Goal: Information Seeking & Learning: Check status

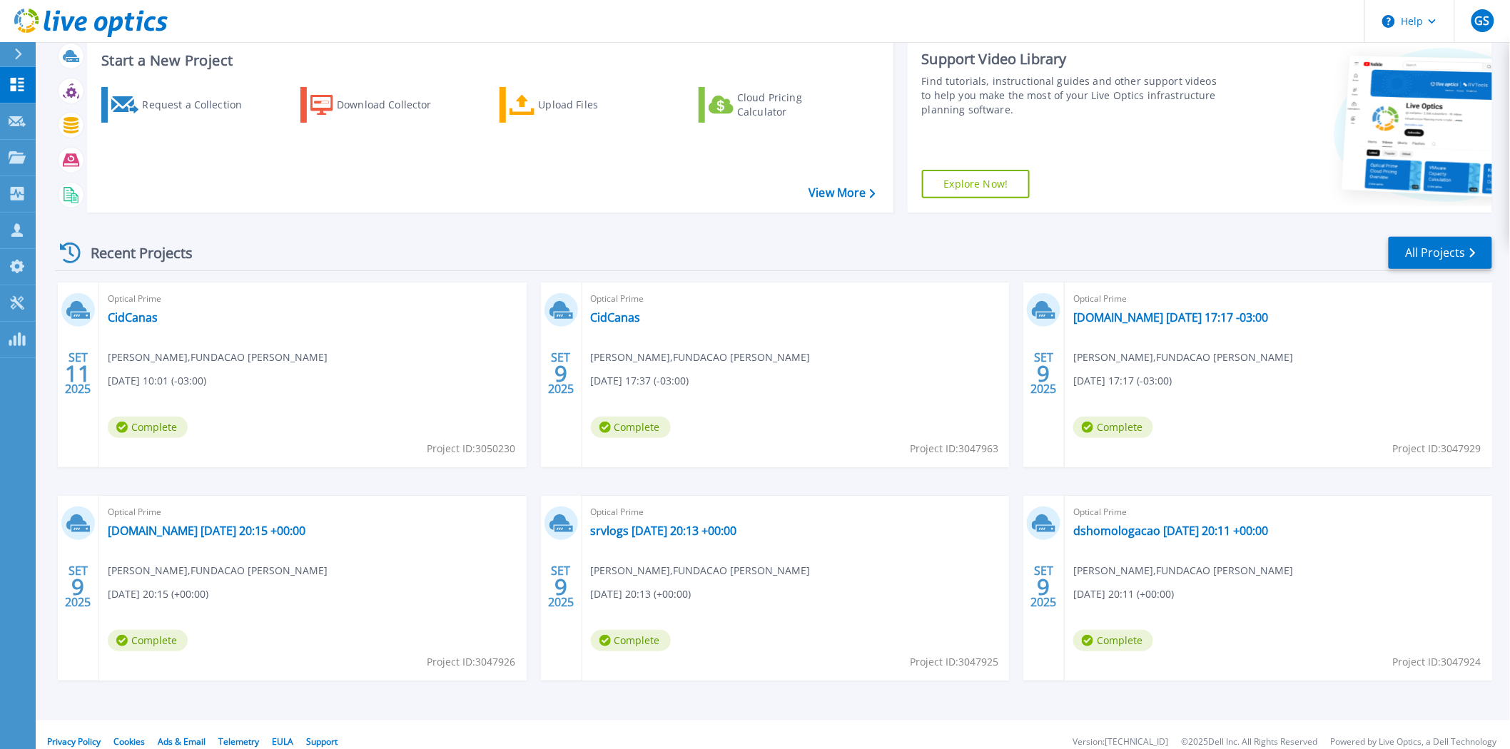
scroll to position [101, 0]
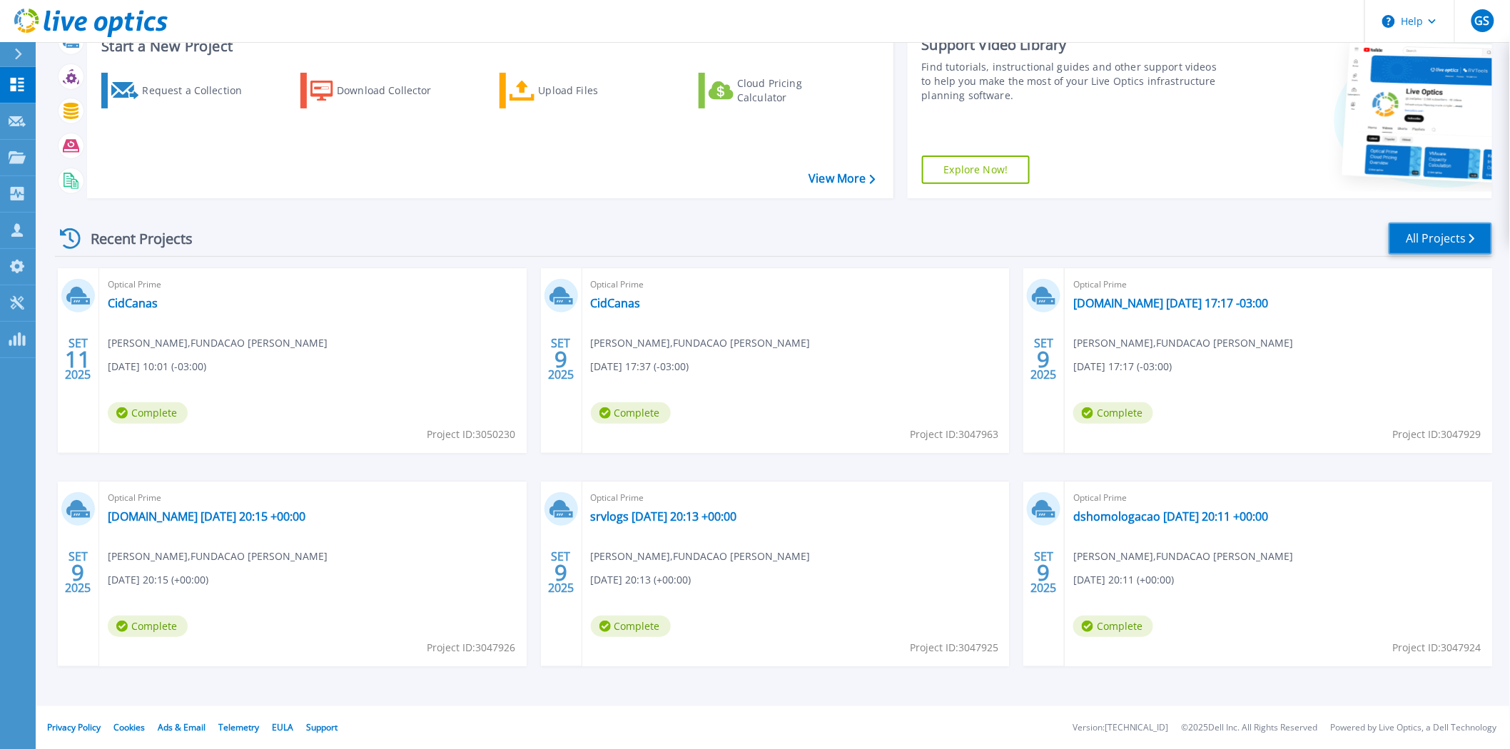
click at [1421, 243] on link "All Projects" at bounding box center [1439, 239] width 103 height 32
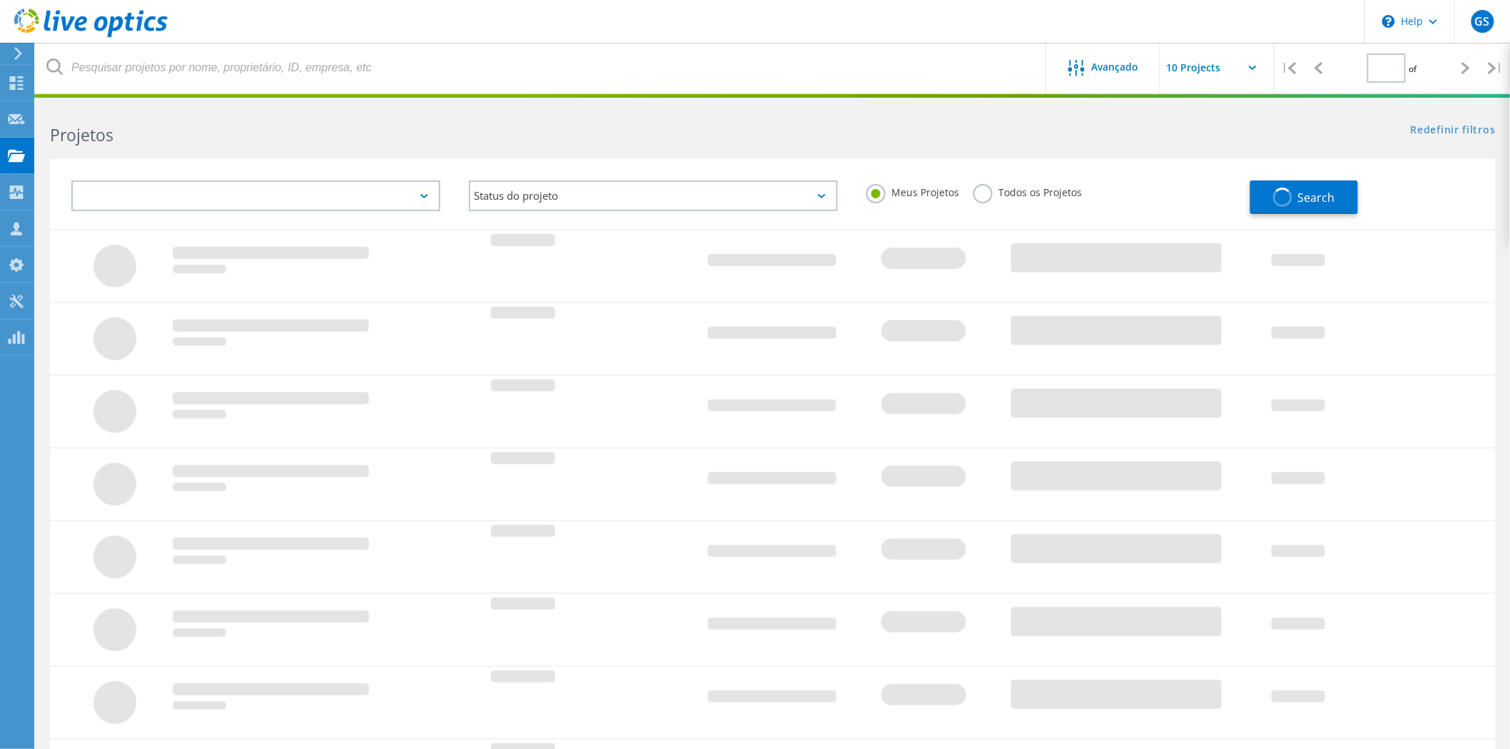
type input "1"
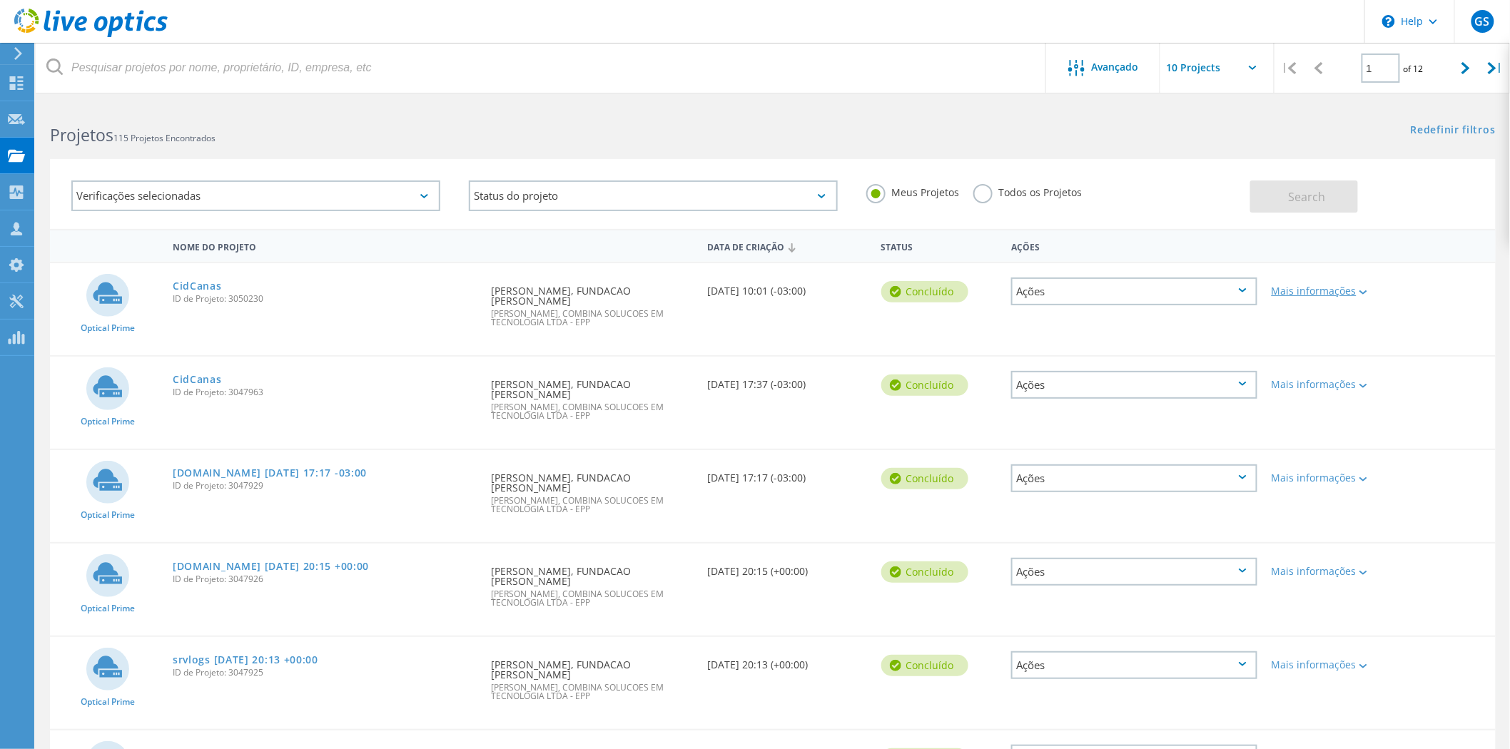
click at [1360, 290] on icon at bounding box center [1363, 292] width 8 height 4
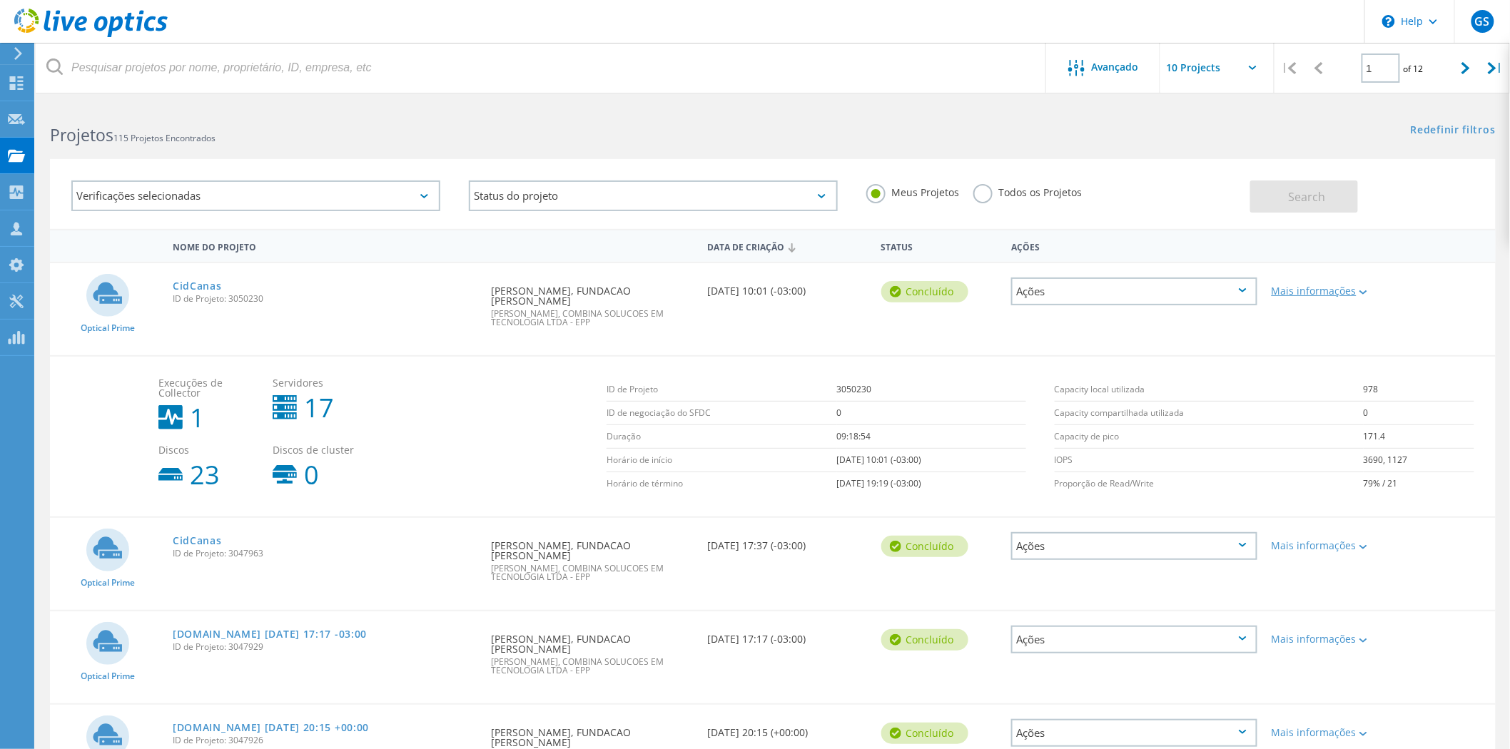
click at [1360, 290] on icon at bounding box center [1363, 292] width 8 height 4
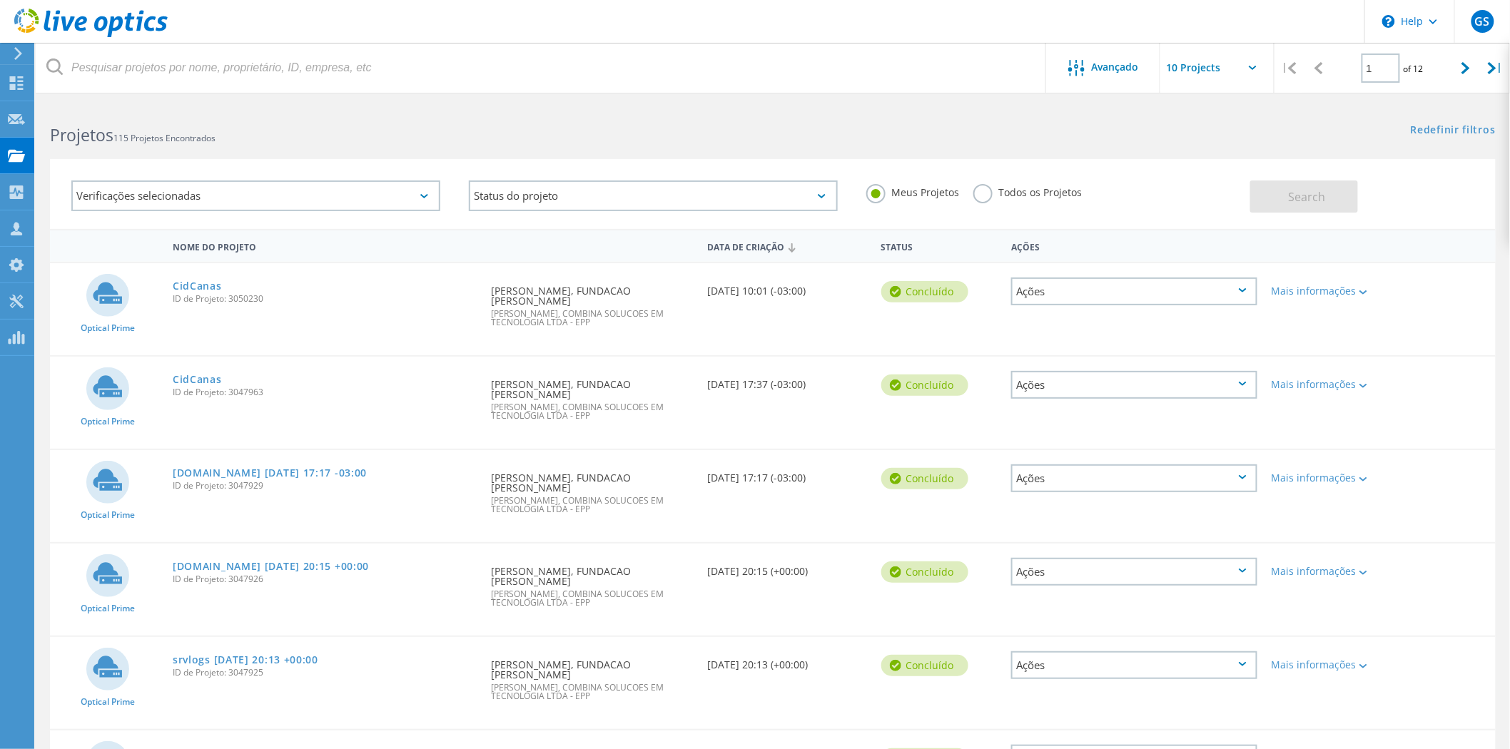
click at [1245, 284] on div "Ações" at bounding box center [1134, 292] width 246 height 28
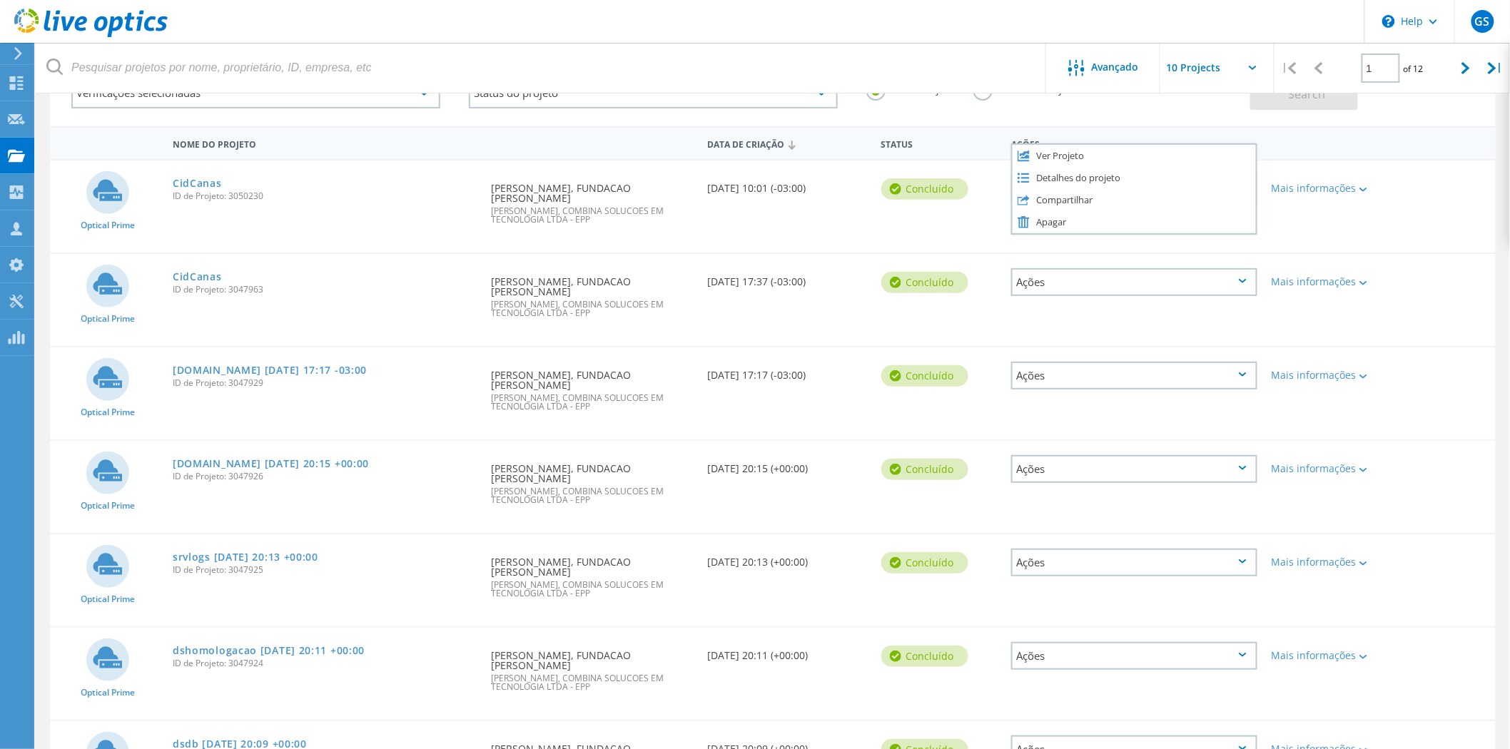
scroll to position [79, 0]
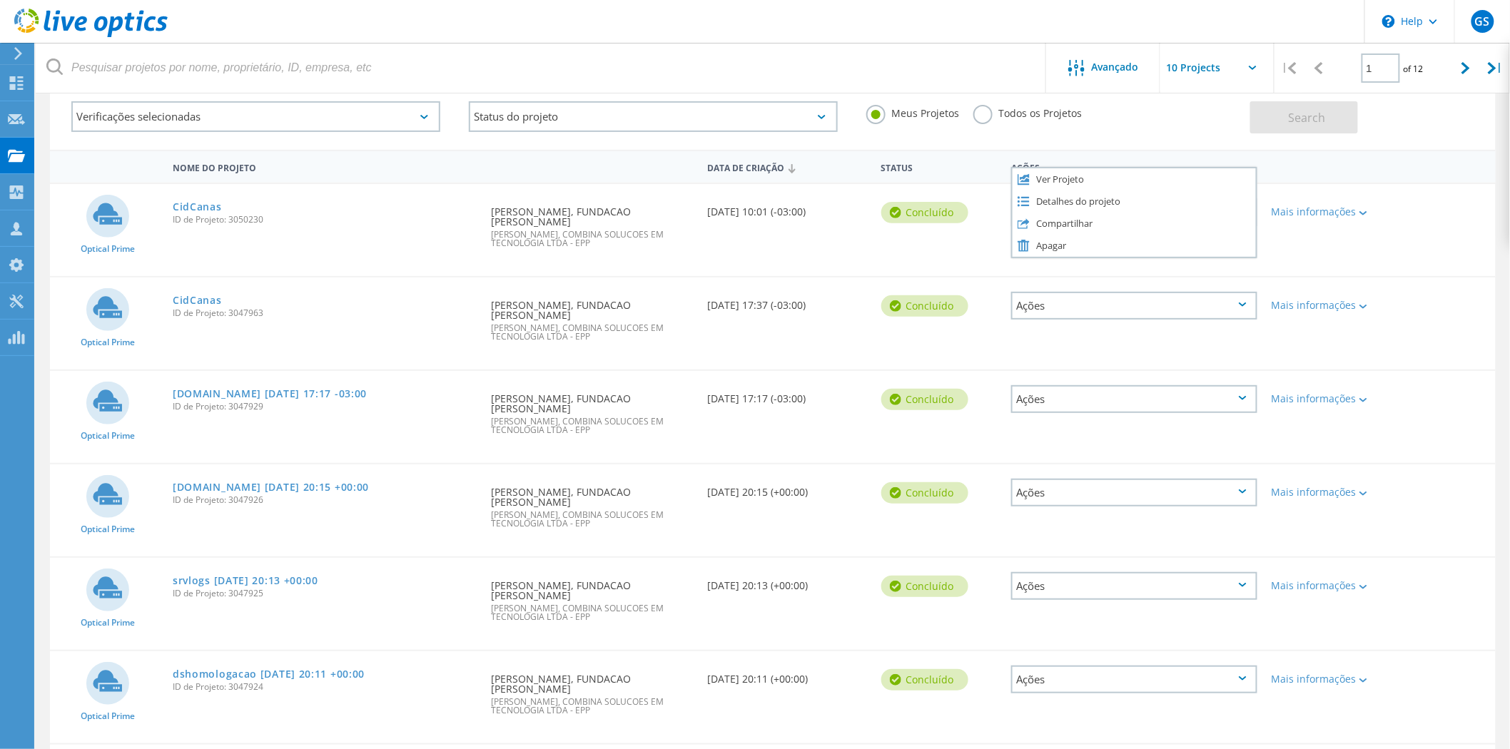
click at [1252, 67] on icon at bounding box center [1253, 68] width 8 height 4
click at [395, 123] on div "Verificações selecionadas" at bounding box center [255, 116] width 369 height 31
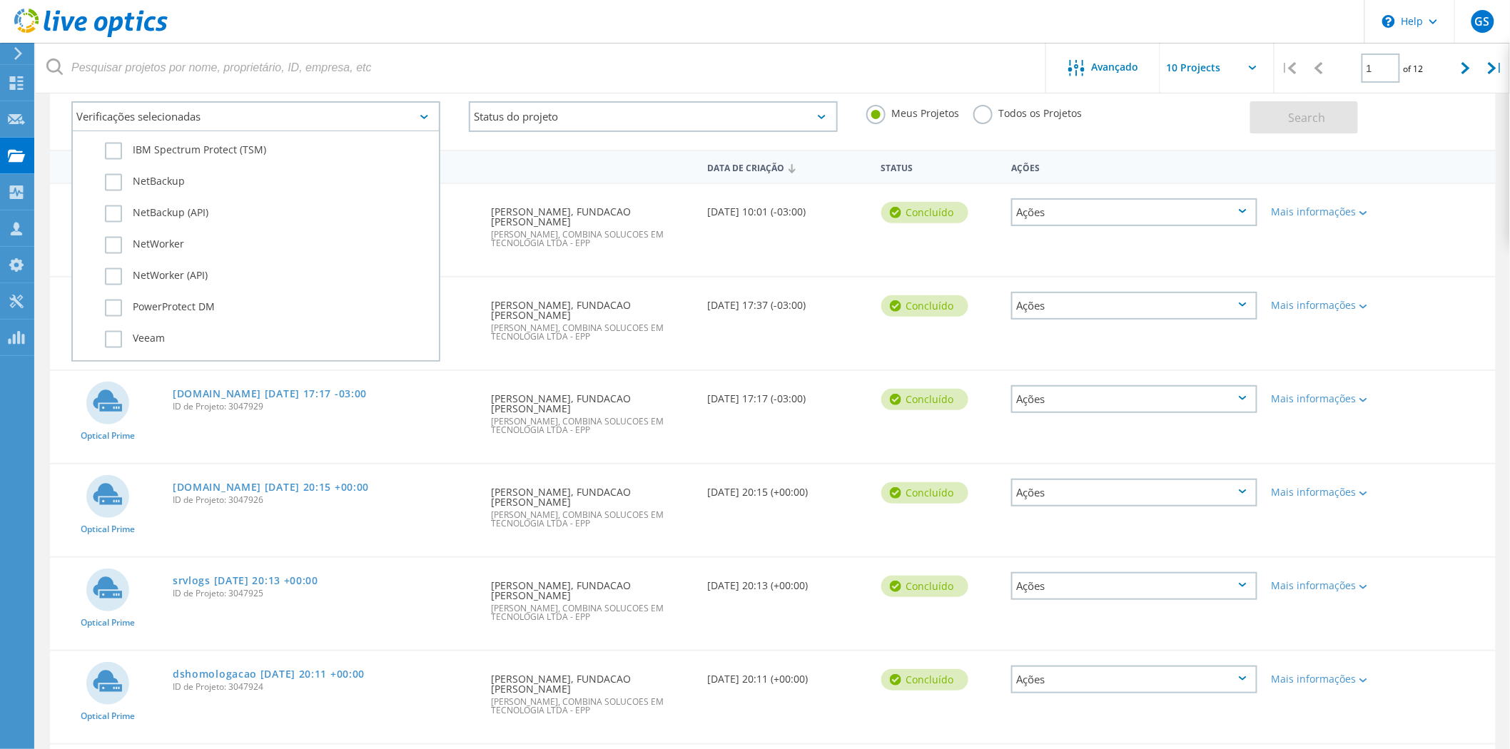
scroll to position [950, 0]
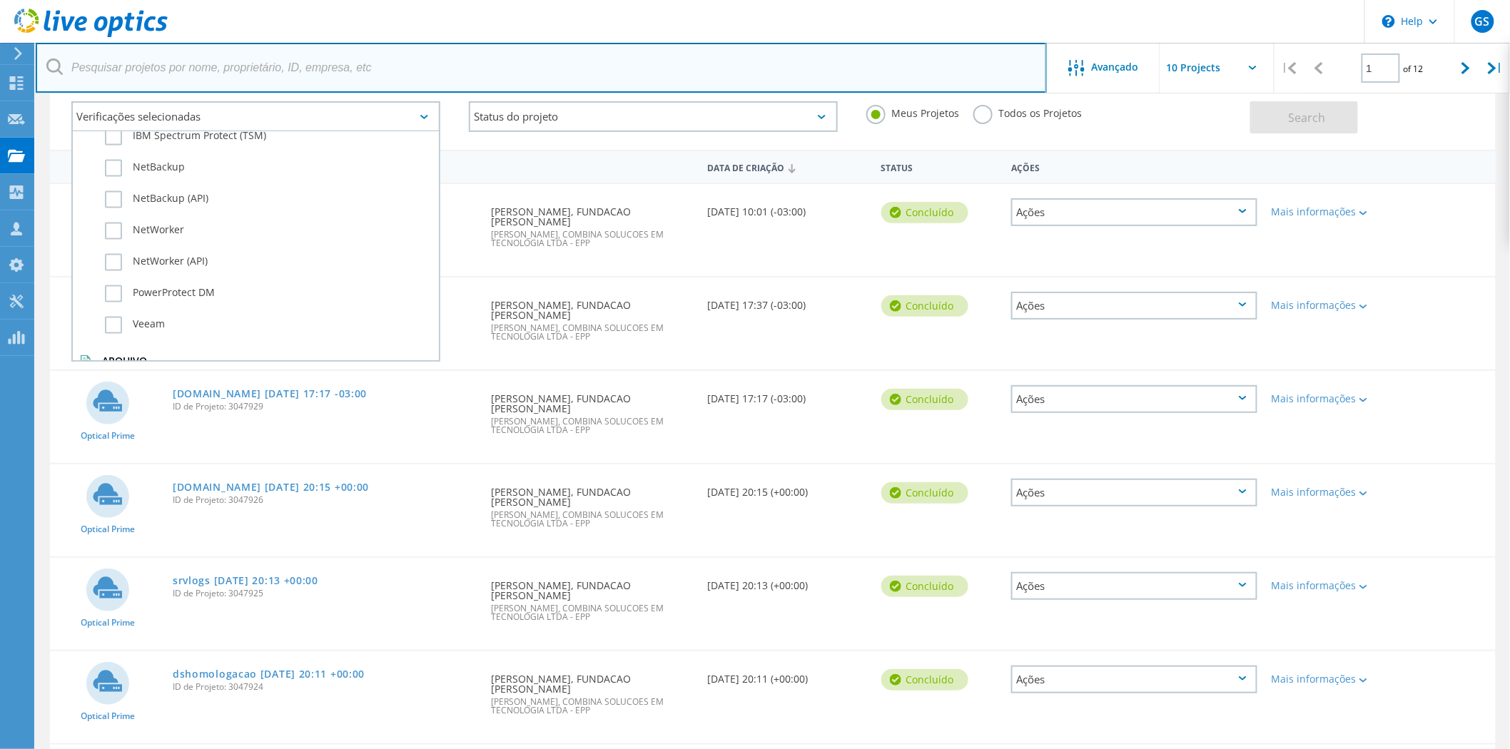
click at [298, 73] on input "text" at bounding box center [541, 68] width 1011 height 50
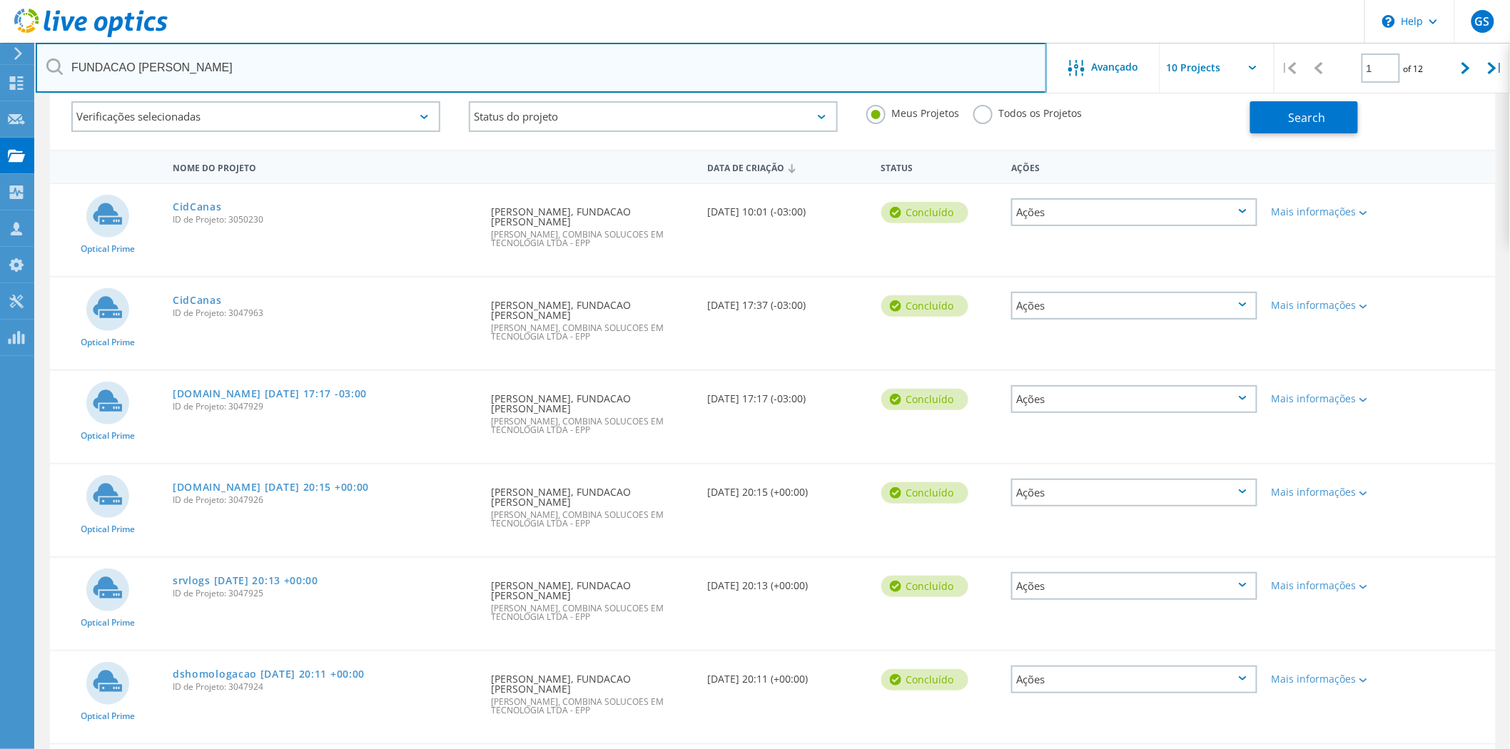
type input "FUNDACAO [PERSON_NAME]"
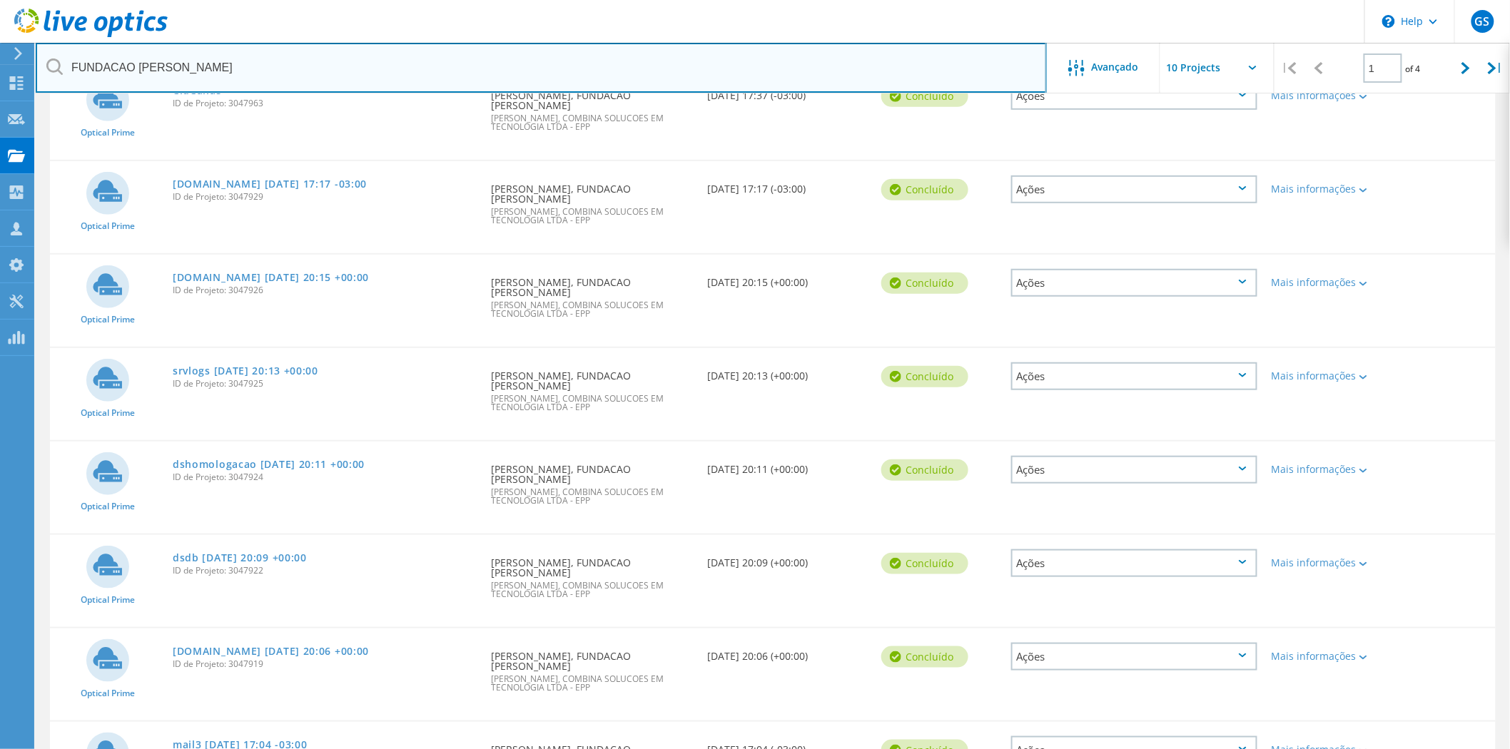
scroll to position [396, 0]
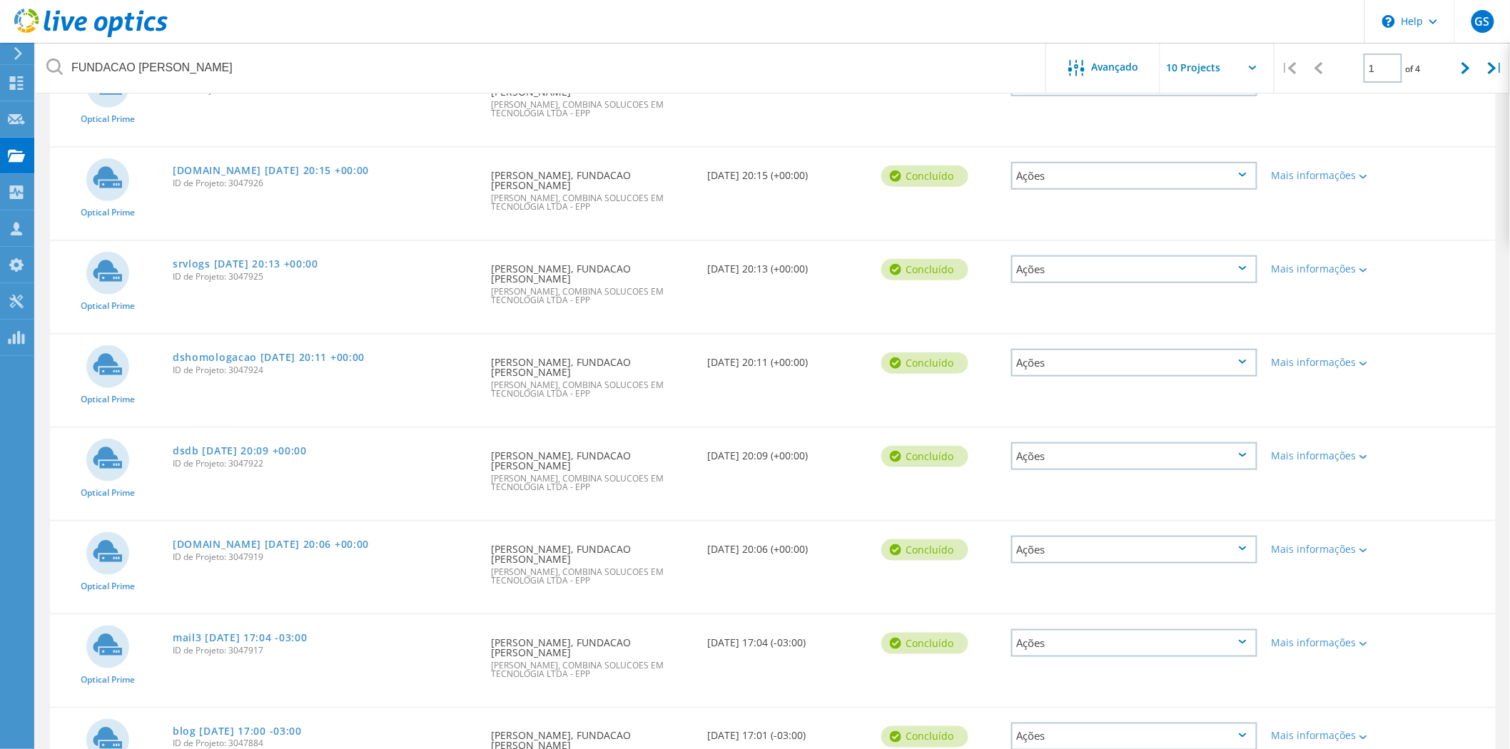
click at [1221, 67] on input "text" at bounding box center [1231, 68] width 143 height 50
click at [1204, 170] on div "Show 40 Projects" at bounding box center [1231, 177] width 141 height 24
type input "Show 40 Projects"
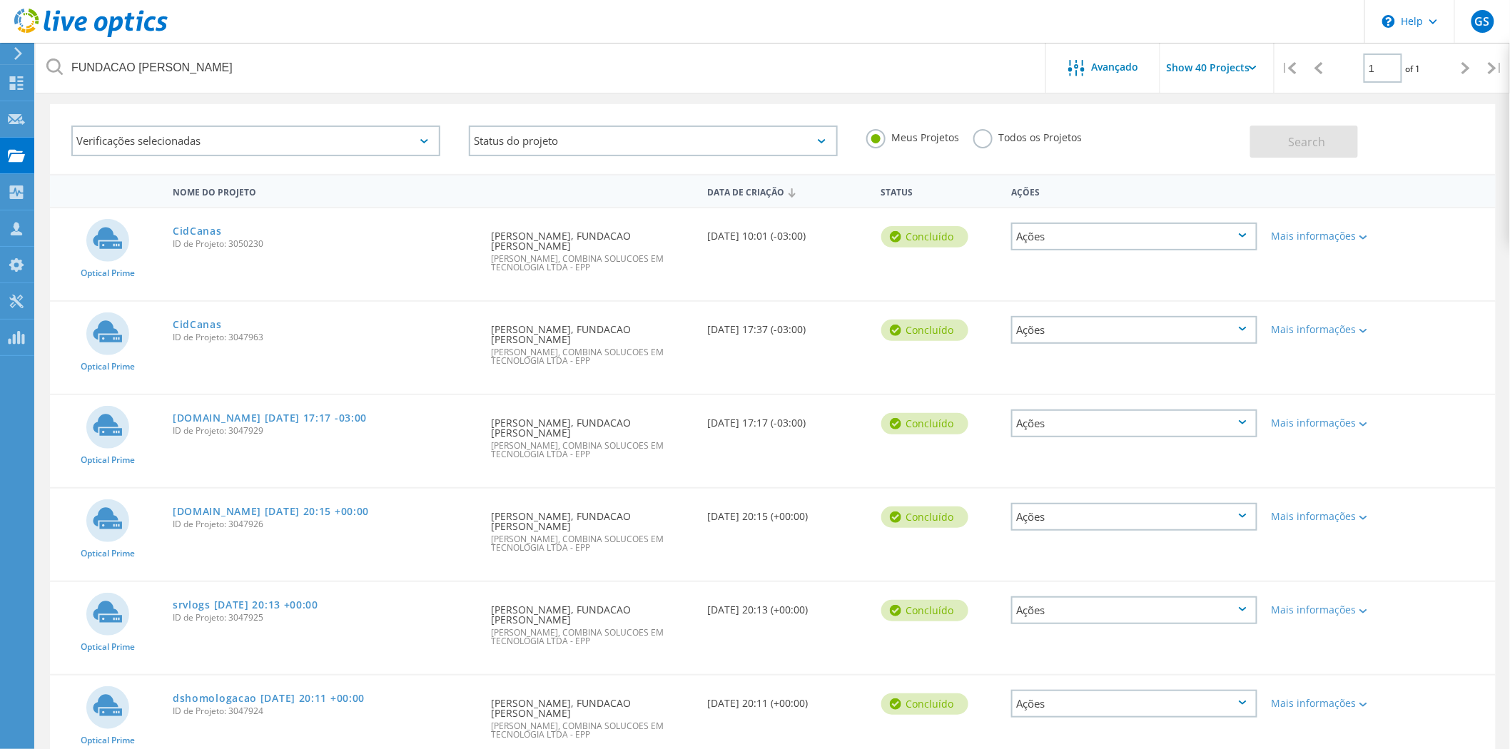
scroll to position [59, 0]
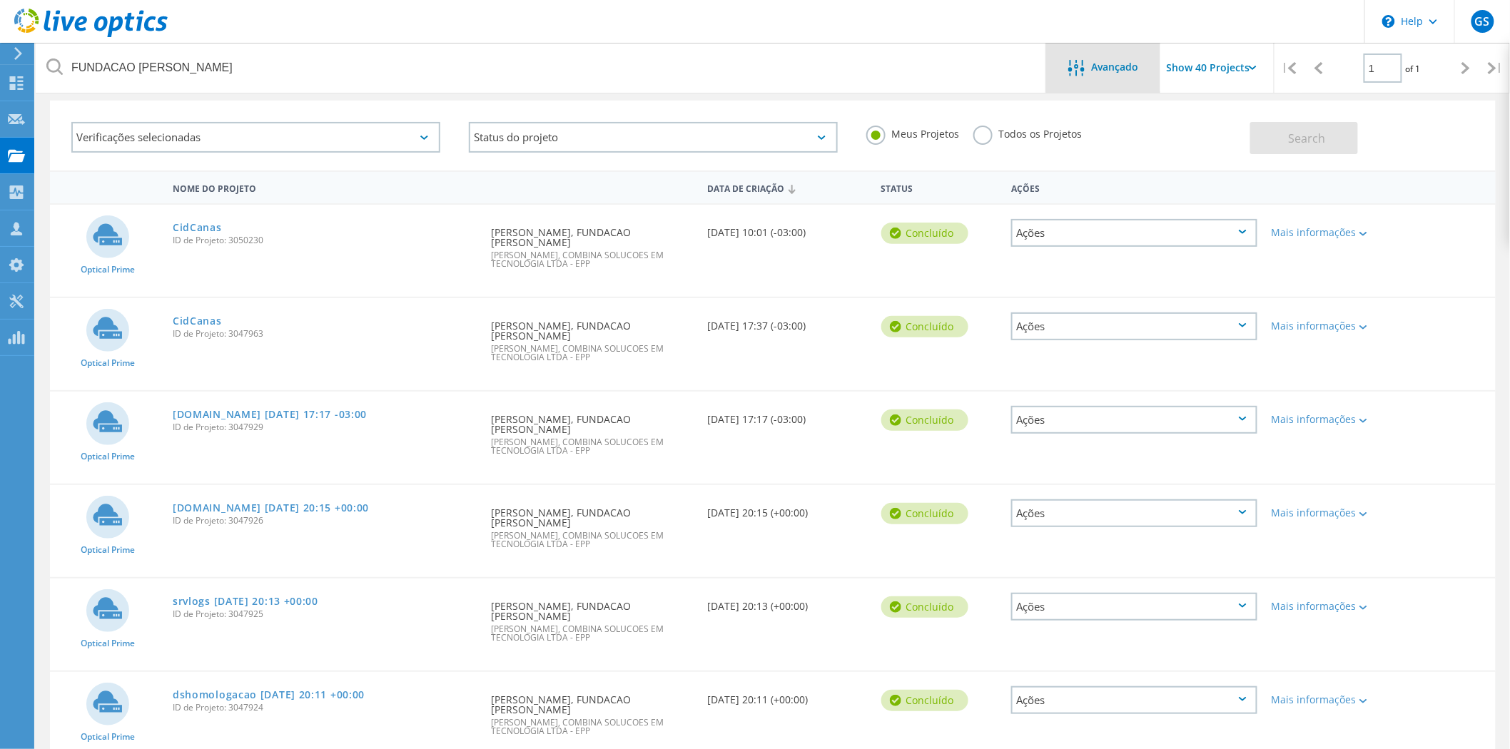
click at [1097, 62] on span "Avançado" at bounding box center [1115, 67] width 47 height 10
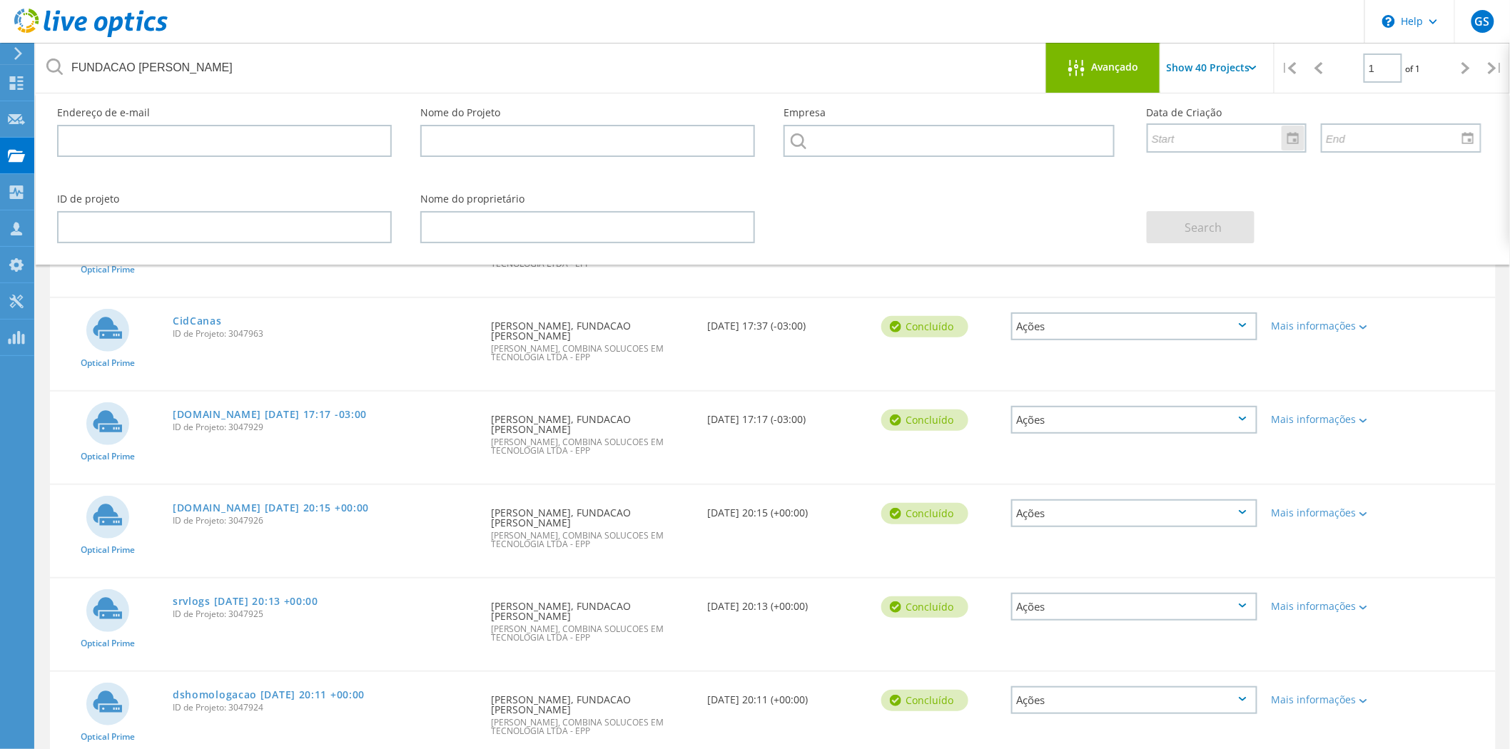
click at [1183, 139] on input "text" at bounding box center [1221, 137] width 147 height 27
click at [1301, 136] on div at bounding box center [1292, 138] width 23 height 25
click at [1214, 233] on span "1" at bounding box center [1212, 239] width 6 height 12
type input "9/1/2025"
click at [1346, 137] on input "text" at bounding box center [1395, 137] width 147 height 27
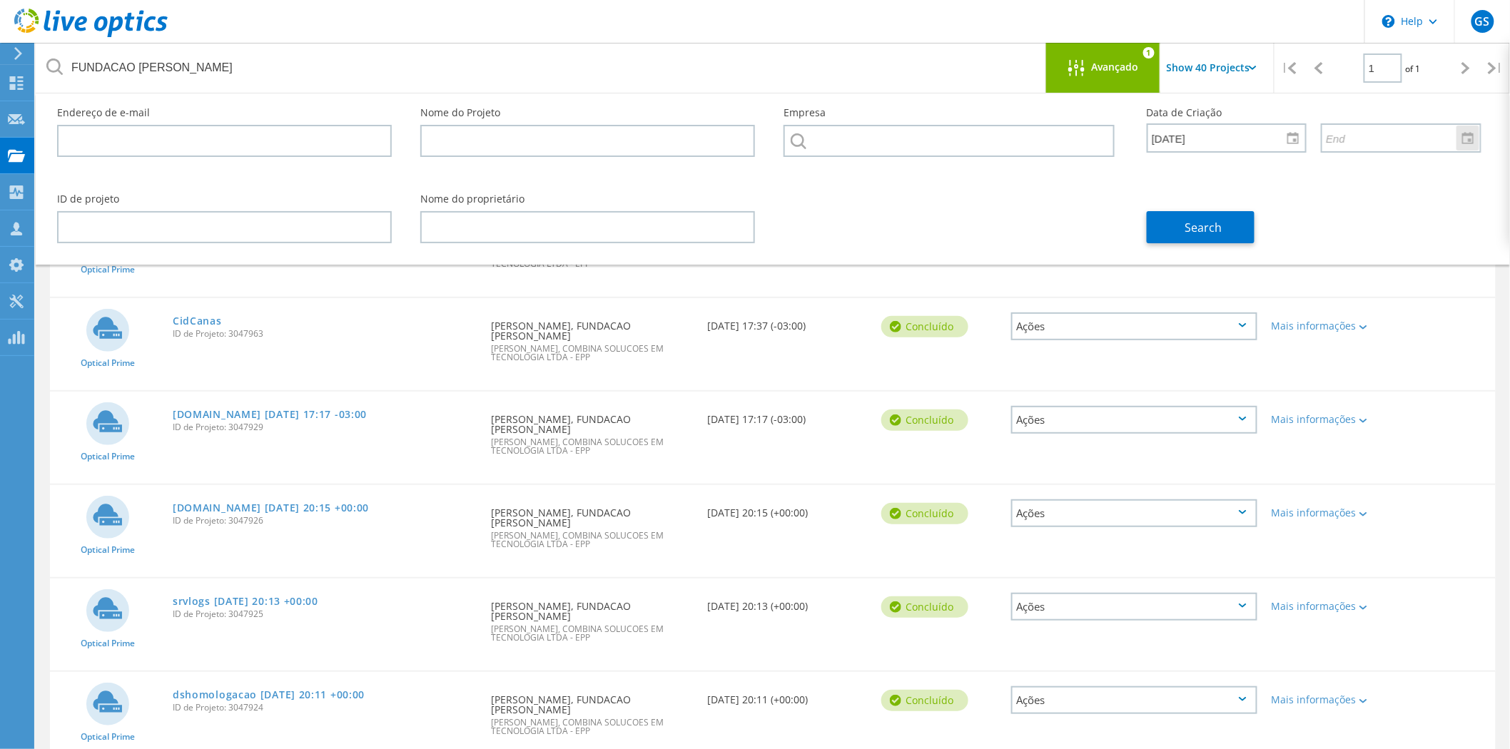
click at [1473, 138] on div at bounding box center [1467, 138] width 23 height 25
click at [1296, 283] on span "15" at bounding box center [1302, 284] width 12 height 12
type input "9/15/2025"
click at [1199, 230] on span "Search" at bounding box center [1202, 228] width 37 height 16
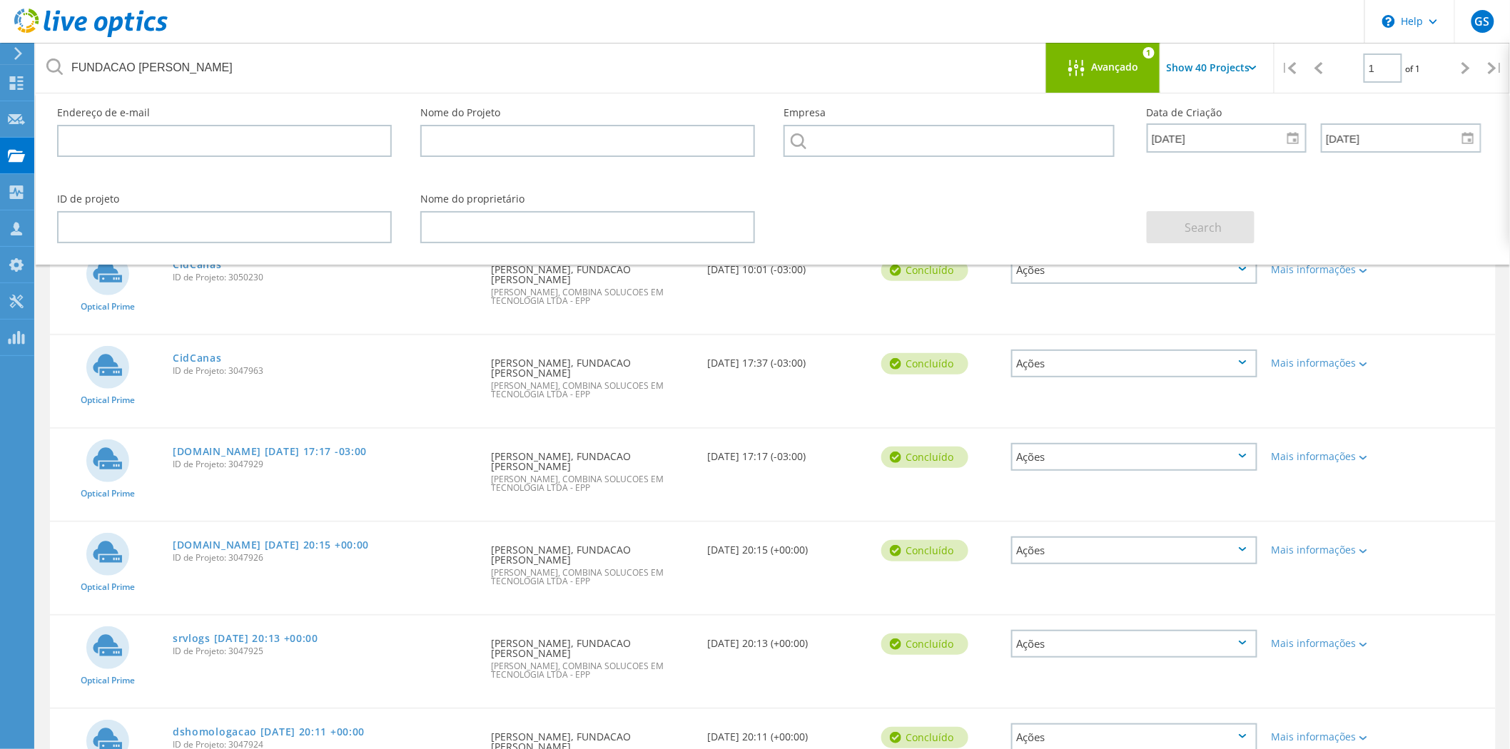
scroll to position [0, 0]
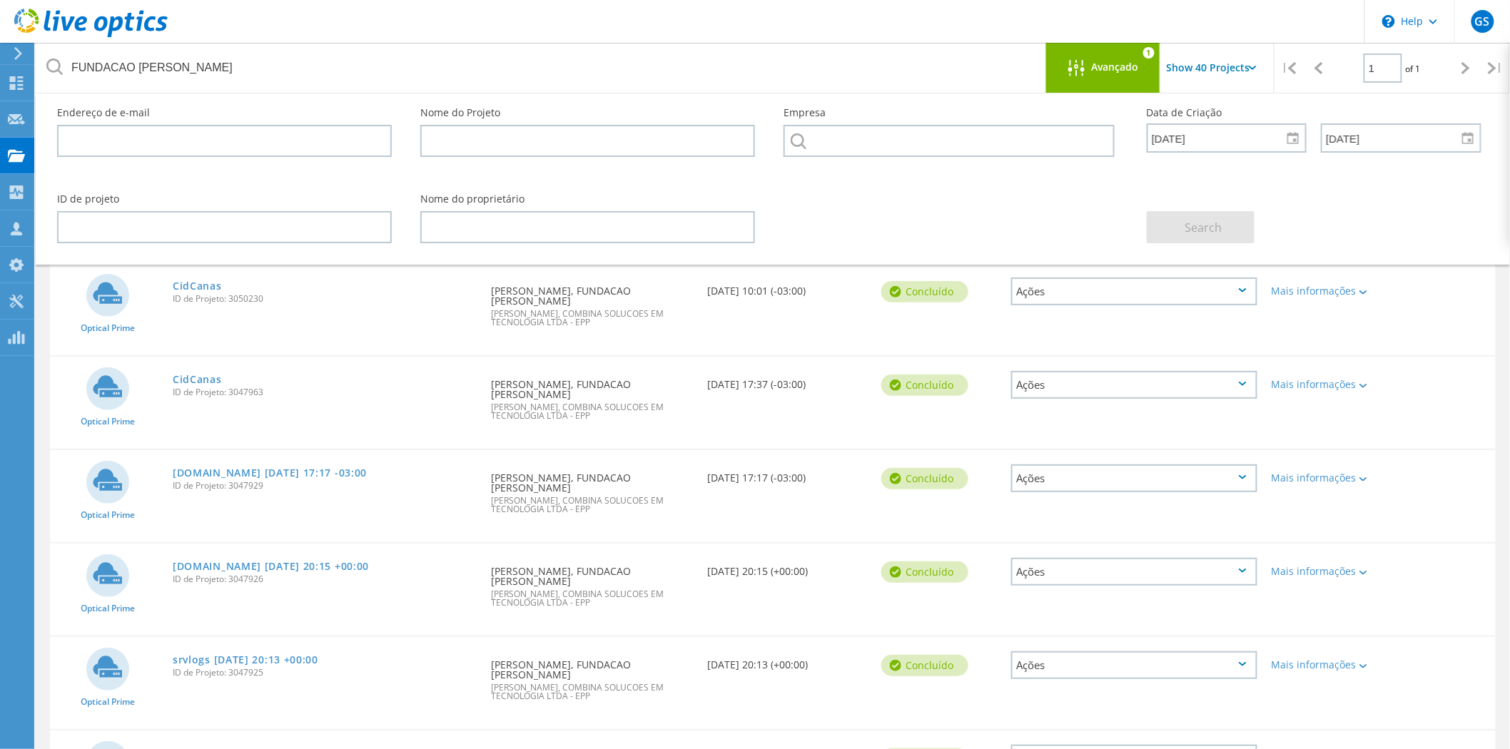
click at [1161, 288] on div "Ações" at bounding box center [1134, 292] width 246 height 28
click at [1315, 288] on div "Mais informações" at bounding box center [1321, 291] width 101 height 10
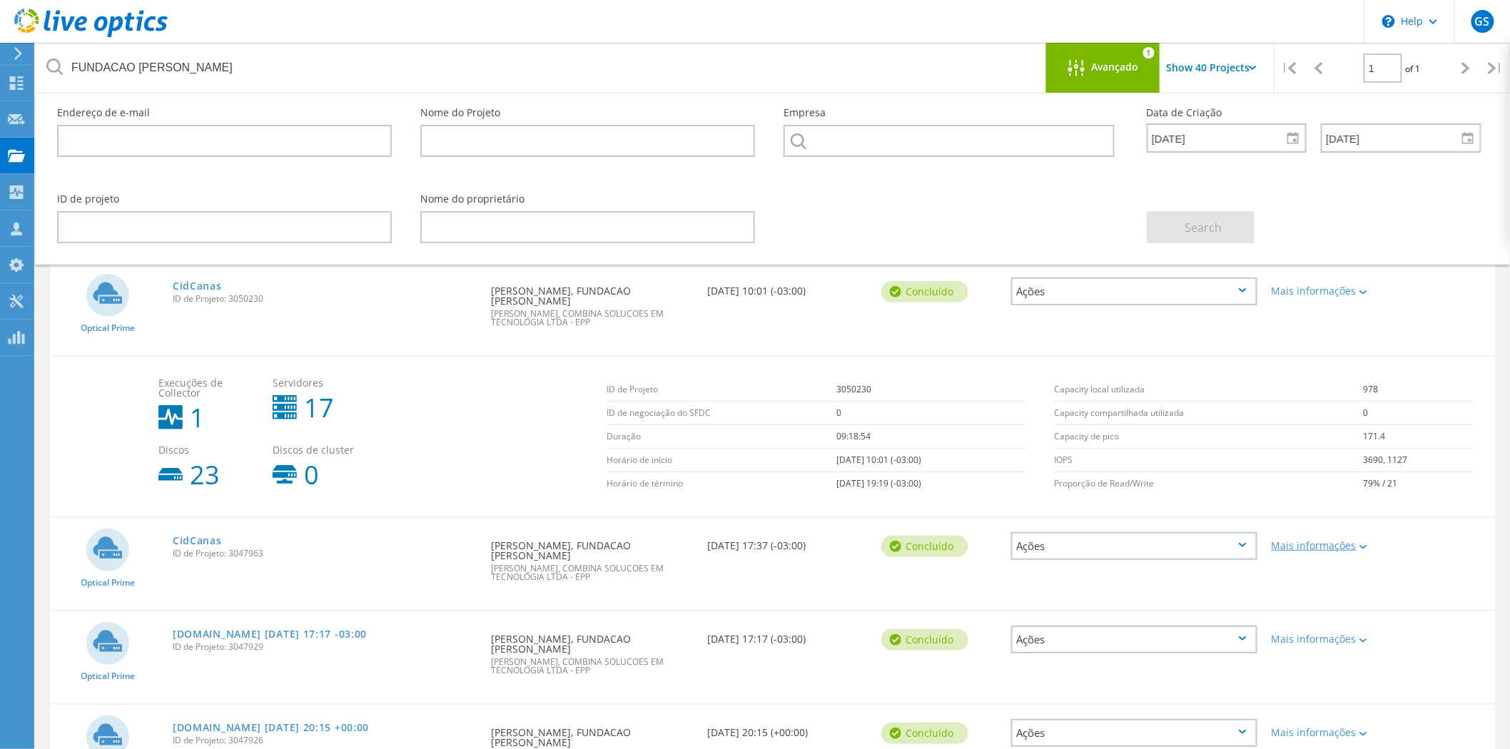
click at [1310, 541] on div "Mais informações" at bounding box center [1321, 546] width 101 height 10
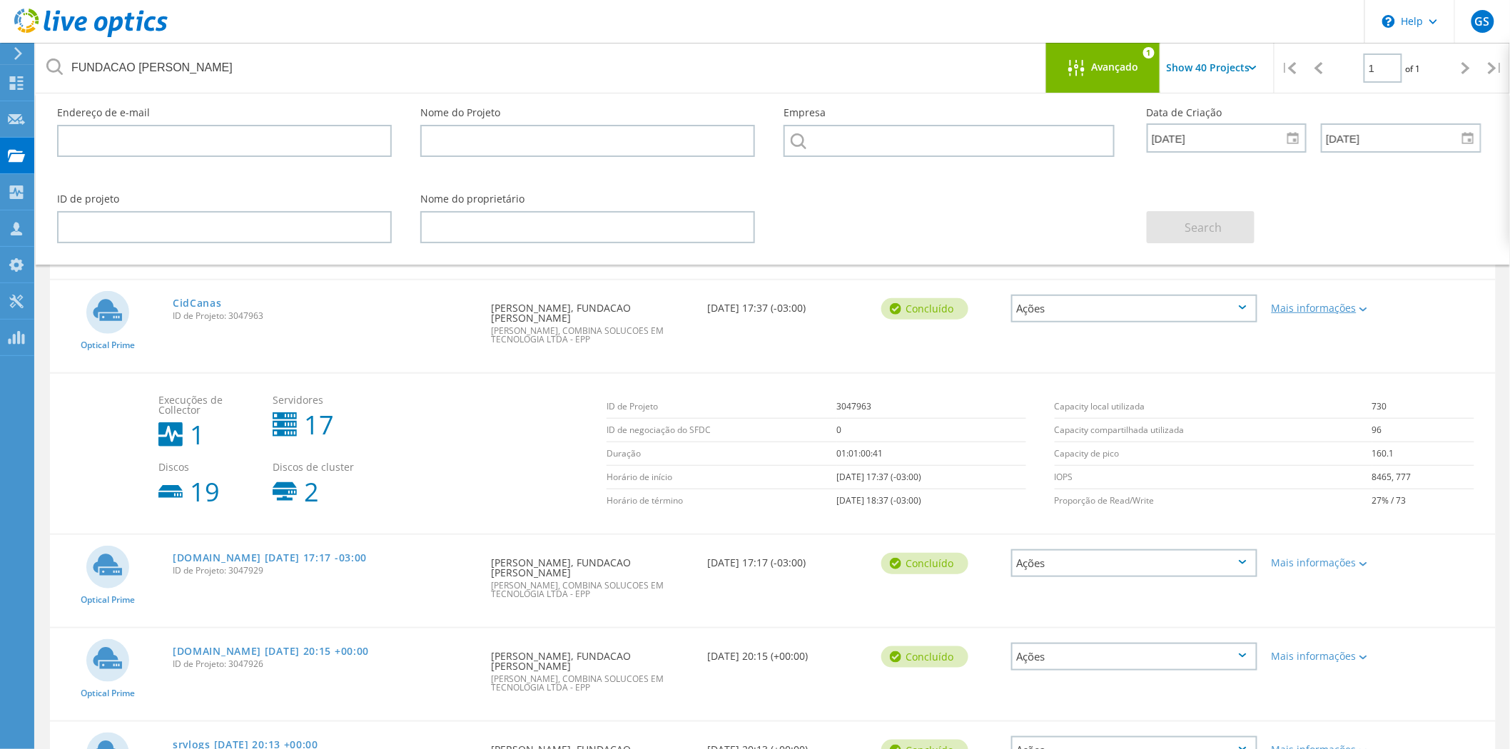
scroll to position [317, 0]
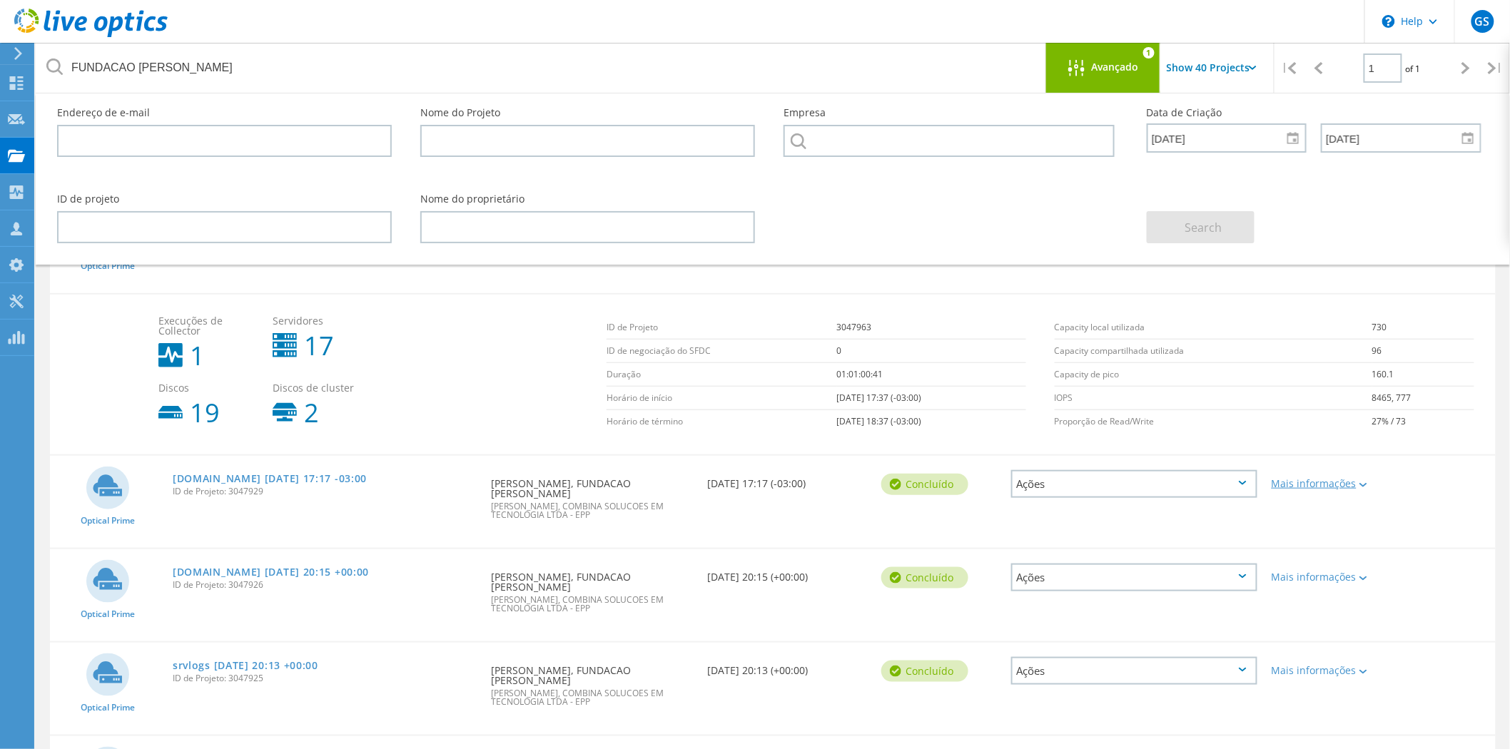
click at [1331, 479] on div "Mais informações" at bounding box center [1321, 484] width 101 height 10
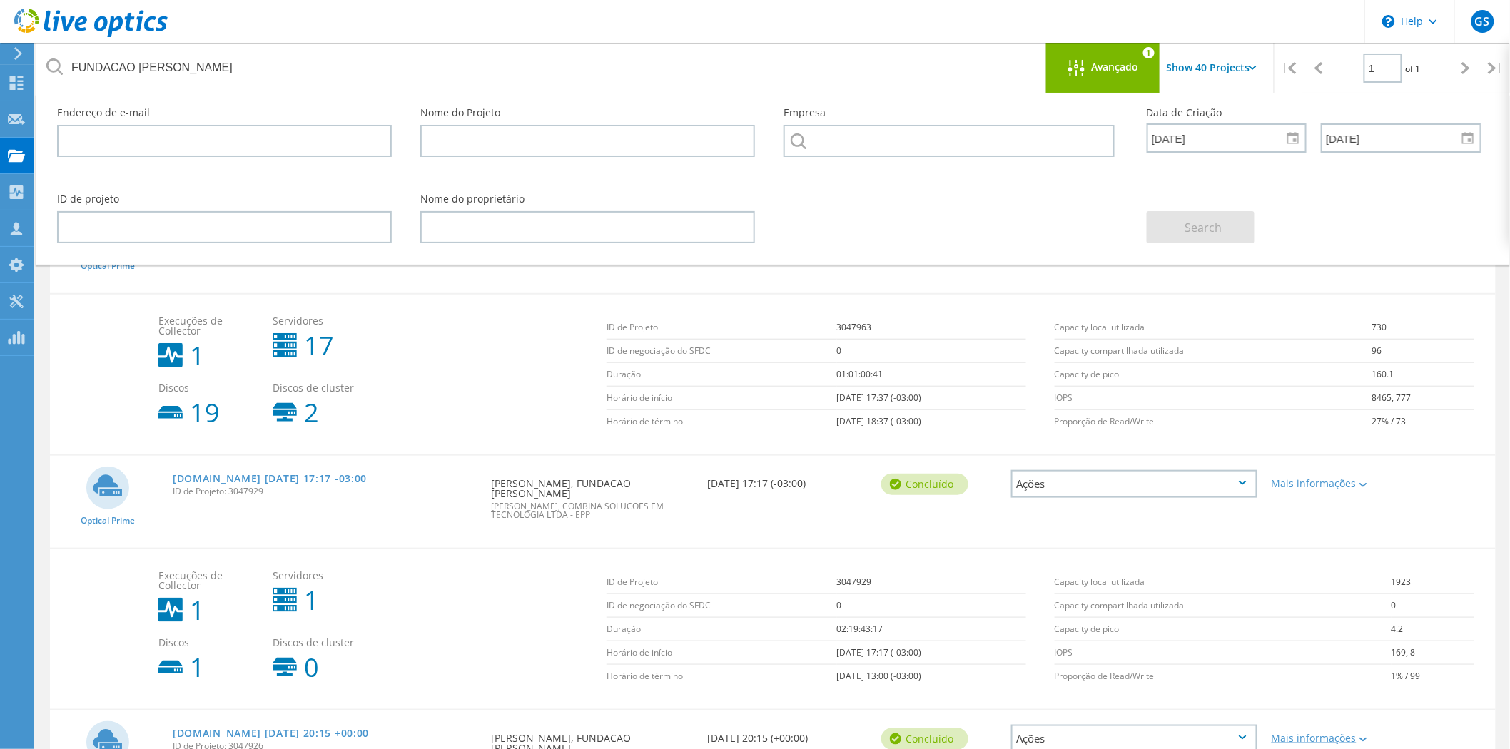
click at [1329, 733] on div "Mais informações" at bounding box center [1321, 738] width 101 height 10
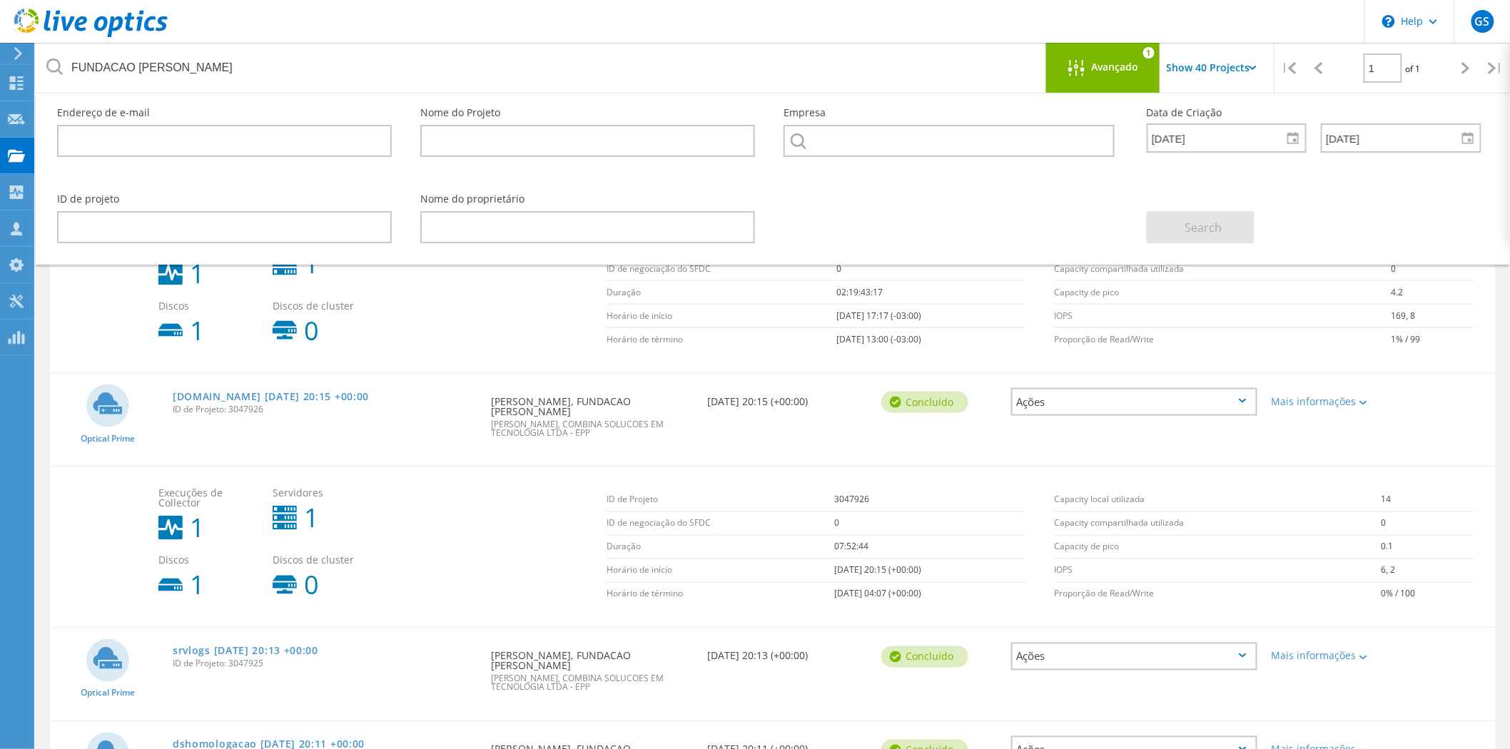
scroll to position [634, 0]
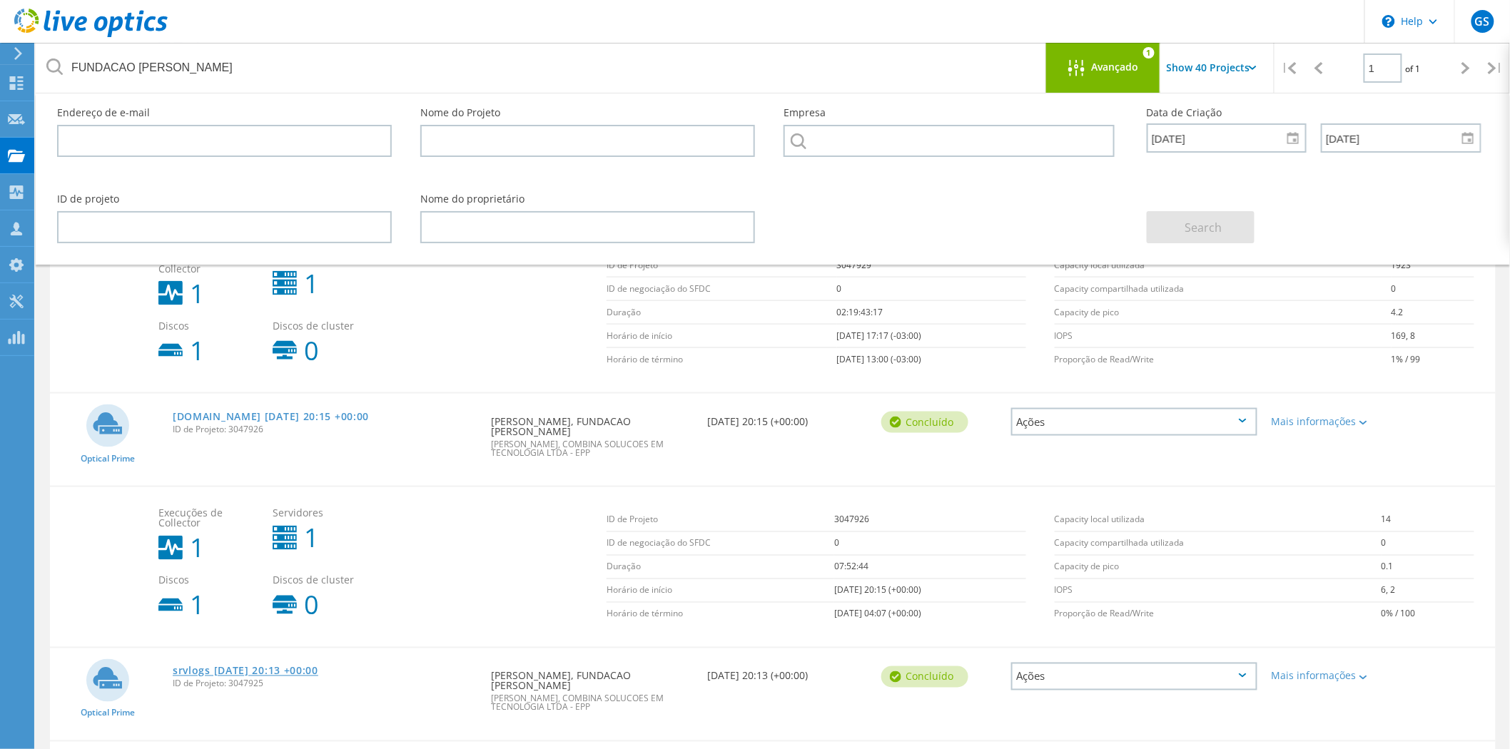
click at [290, 666] on link "srvlogs 2025-09-09 20:13 +00:00" at bounding box center [246, 671] width 146 height 10
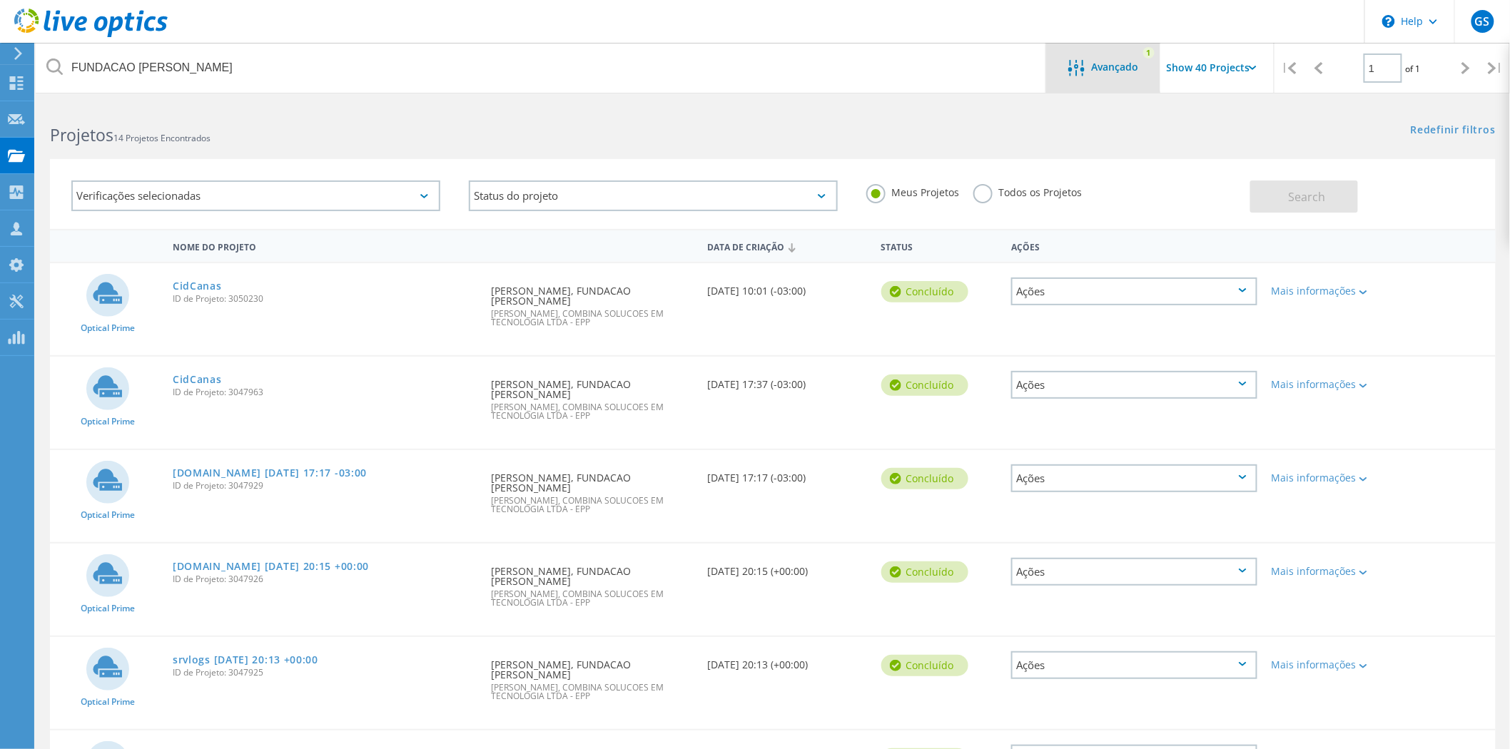
click at [1069, 78] on lo-svg-helper at bounding box center [1080, 73] width 24 height 12
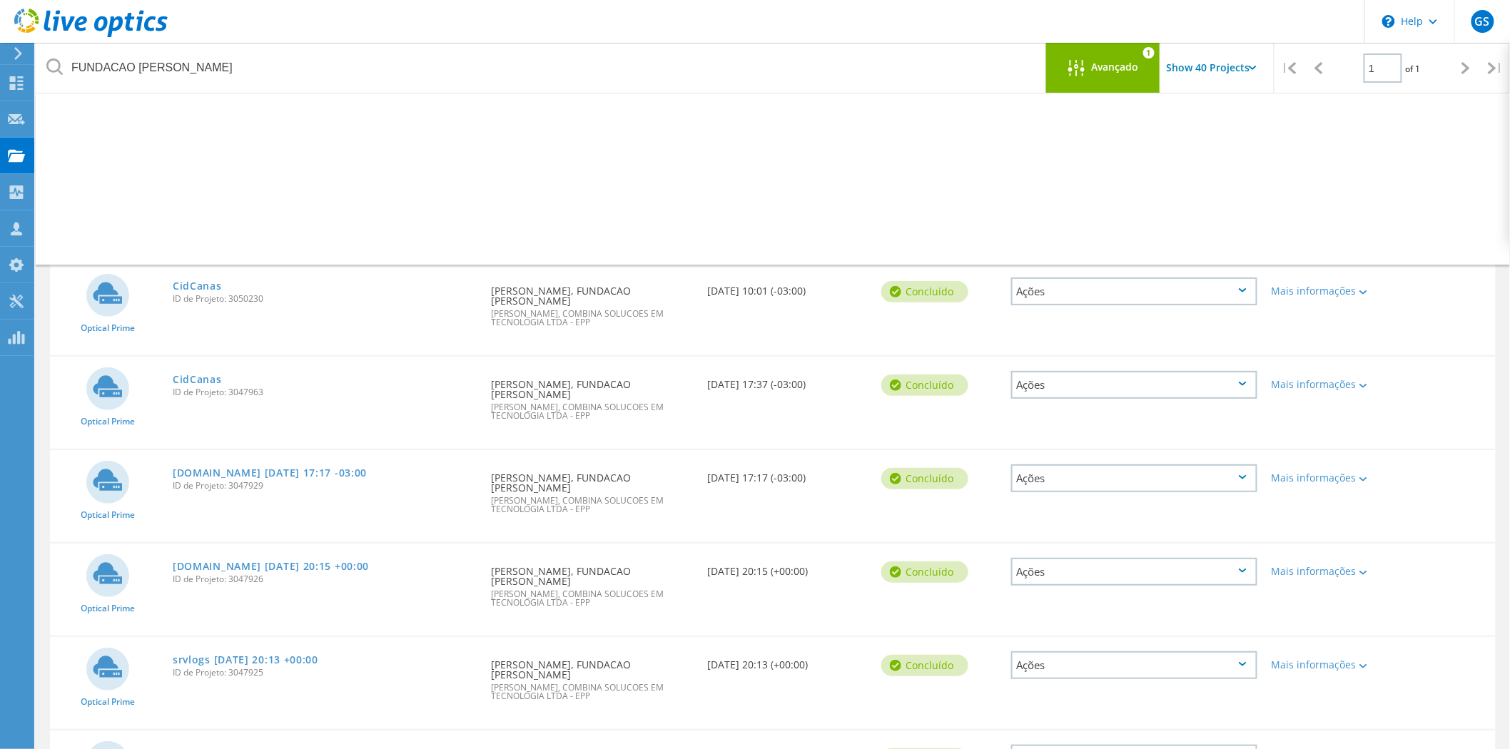
click at [1292, 139] on div at bounding box center [1292, 138] width 23 height 25
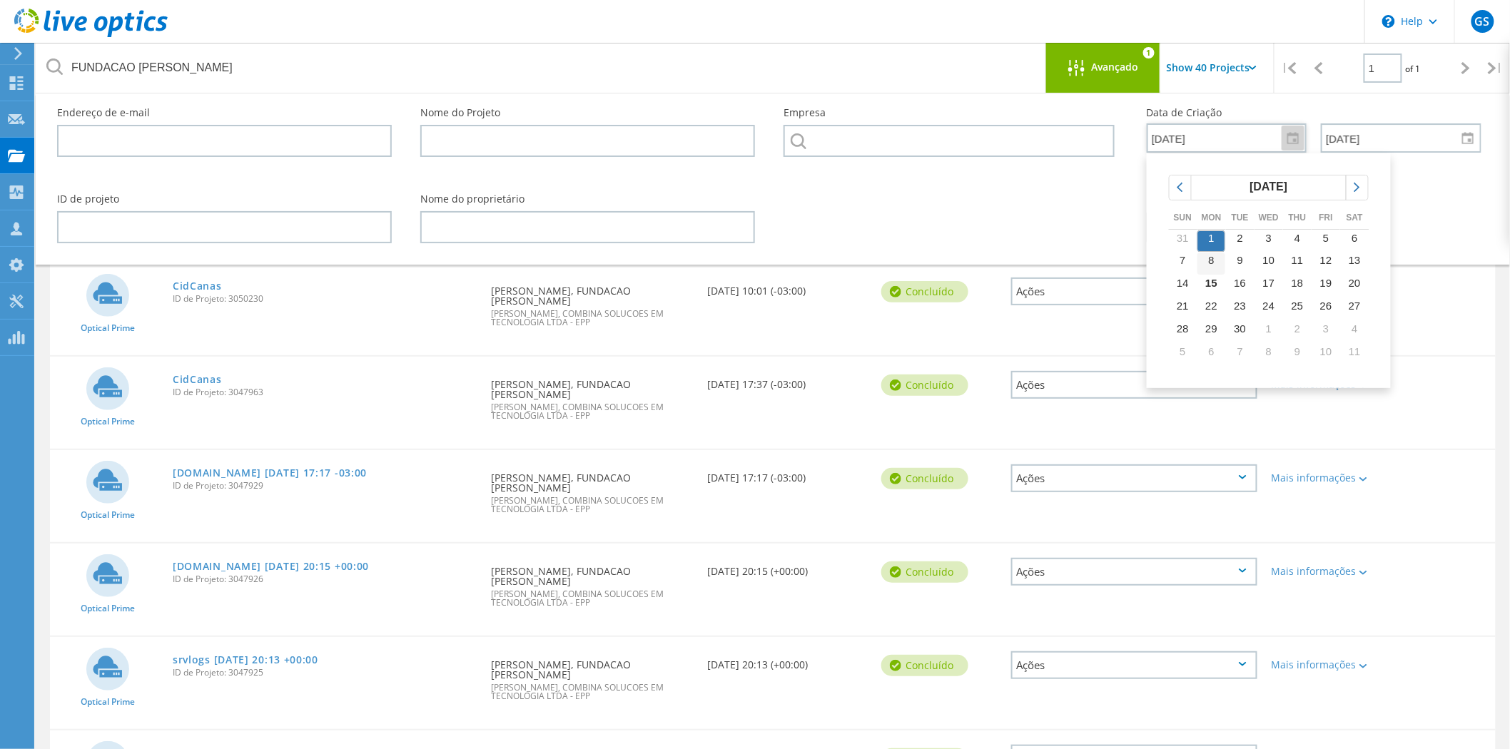
click at [1213, 262] on span "8" at bounding box center [1212, 260] width 6 height 12
type input "9/8/2025"
click at [1359, 139] on input "9/15/2025" at bounding box center [1395, 137] width 147 height 27
click at [1199, 228] on span "Search" at bounding box center [1202, 228] width 37 height 16
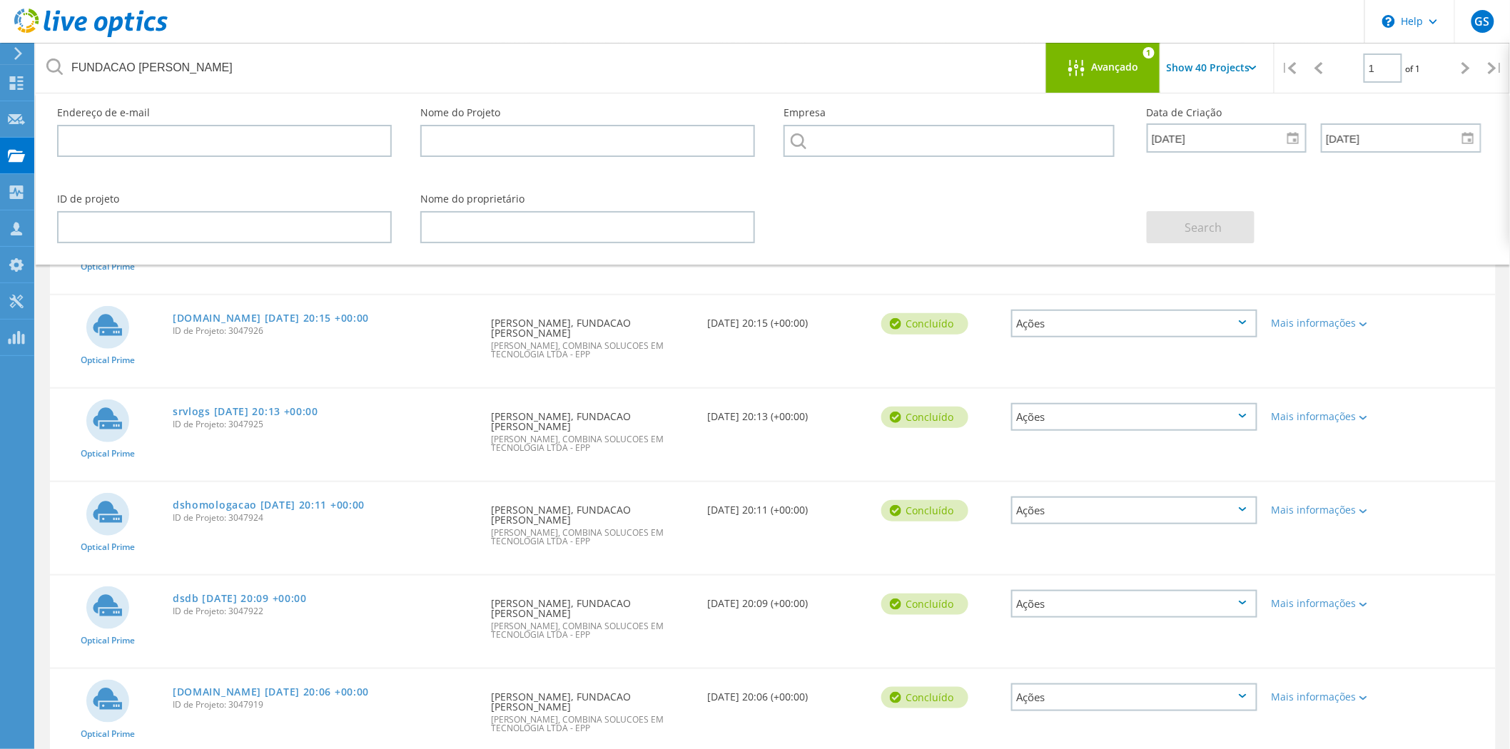
scroll to position [60, 0]
click at [1371, 320] on div "Mais informações" at bounding box center [1321, 325] width 101 height 10
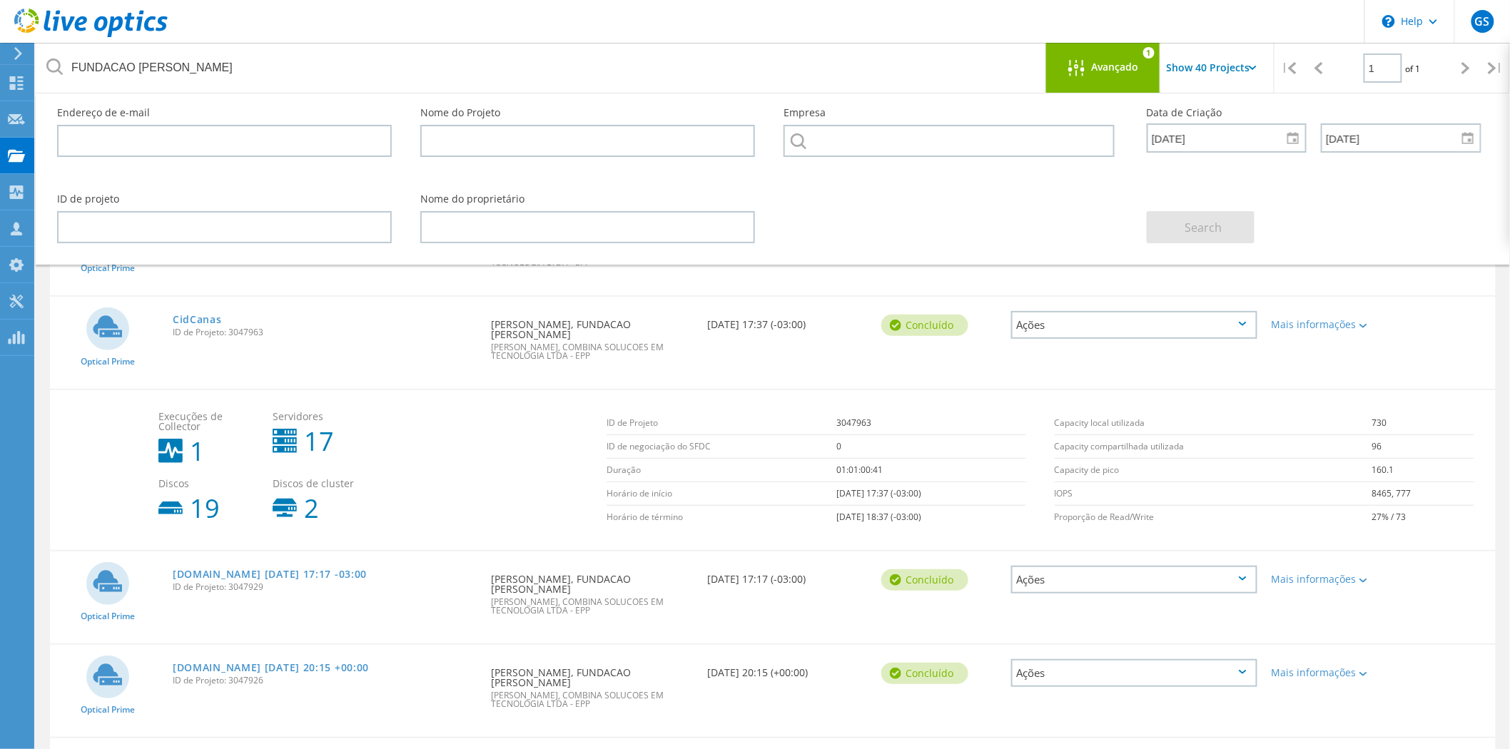
click at [1245, 322] on icon at bounding box center [1243, 324] width 8 height 4
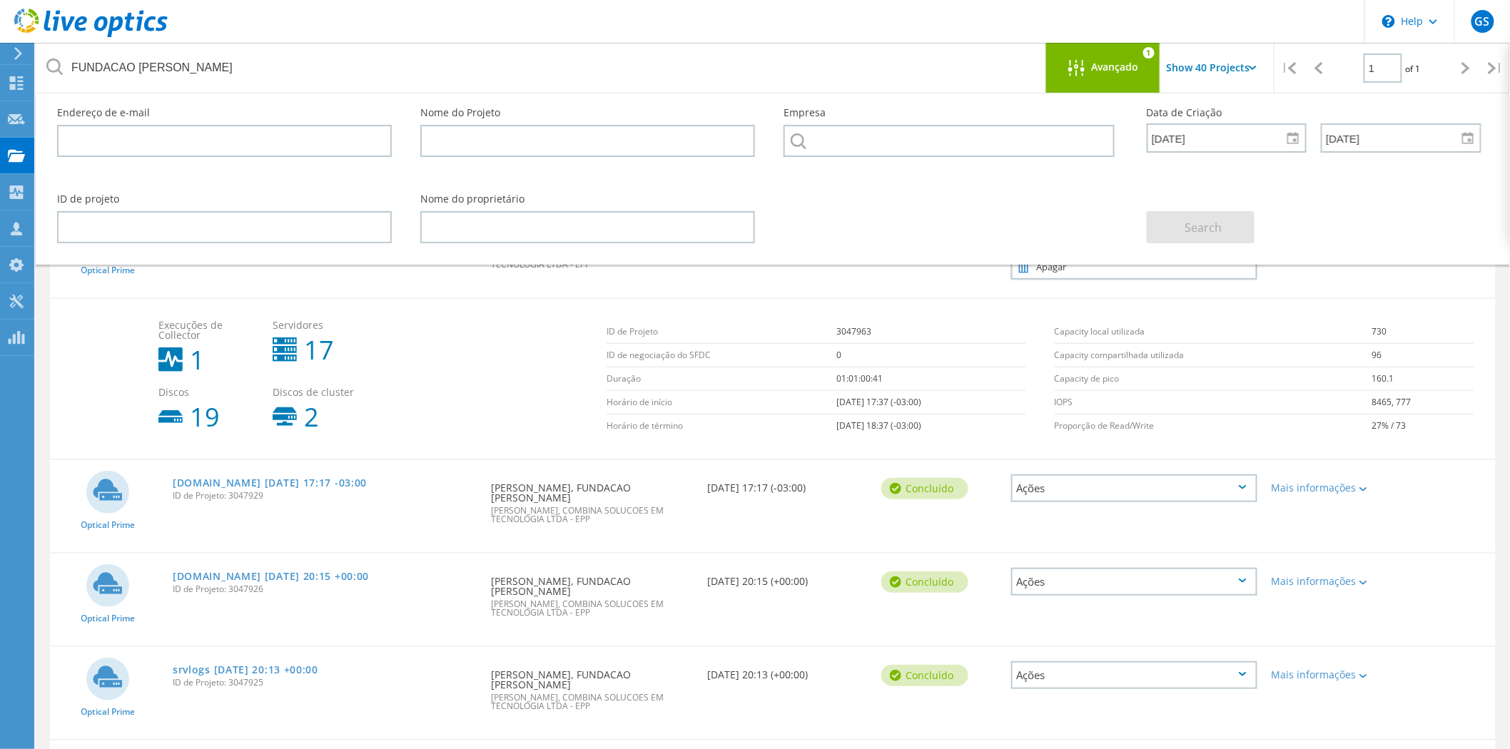
scroll to position [0, 0]
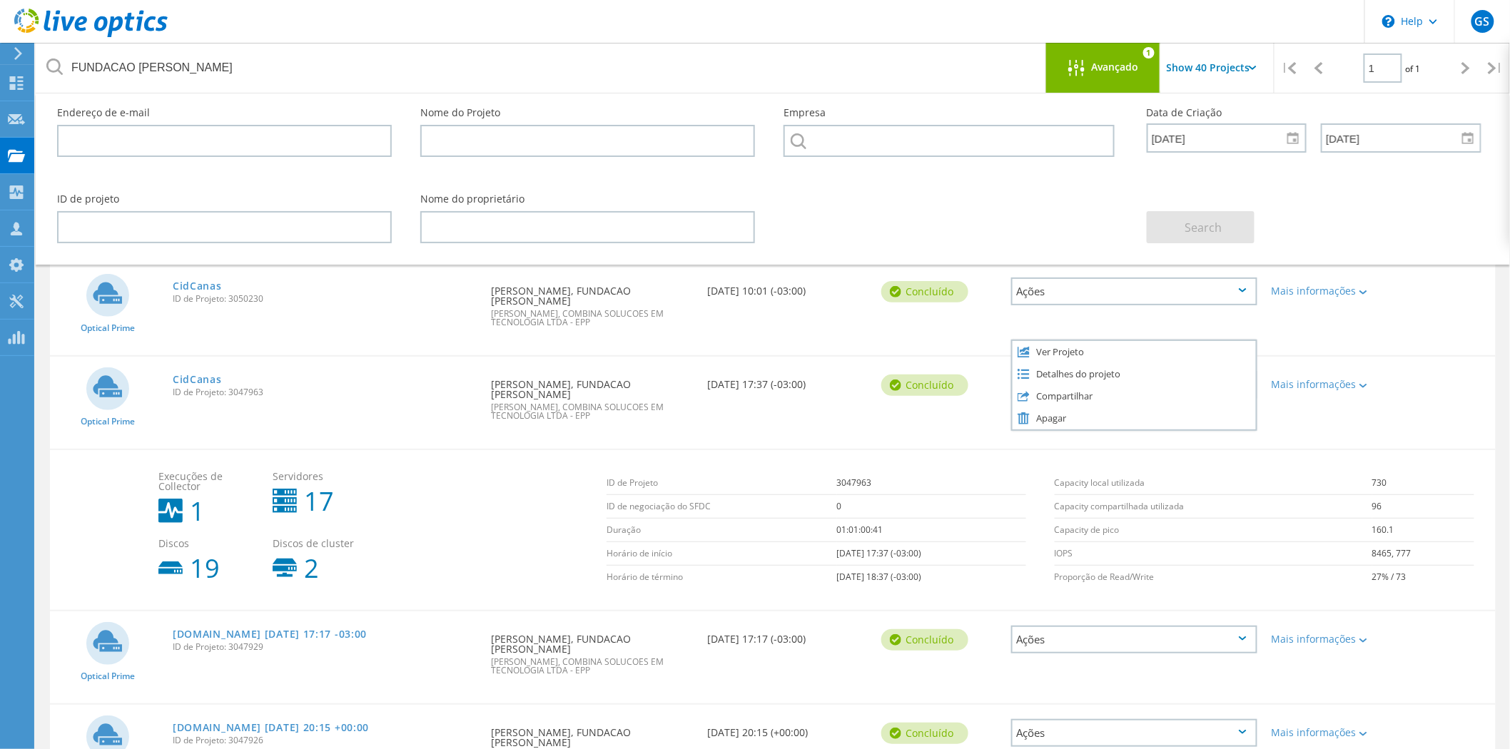
click at [348, 300] on span "ID de Projeto: 3050230" at bounding box center [325, 299] width 304 height 9
click at [1169, 290] on div "Ações" at bounding box center [1134, 292] width 246 height 28
drag, startPoint x: 1046, startPoint y: 273, endPoint x: 1035, endPoint y: 275, distance: 11.8
click at [1035, 275] on div "Detalhes do projeto" at bounding box center [1133, 281] width 243 height 22
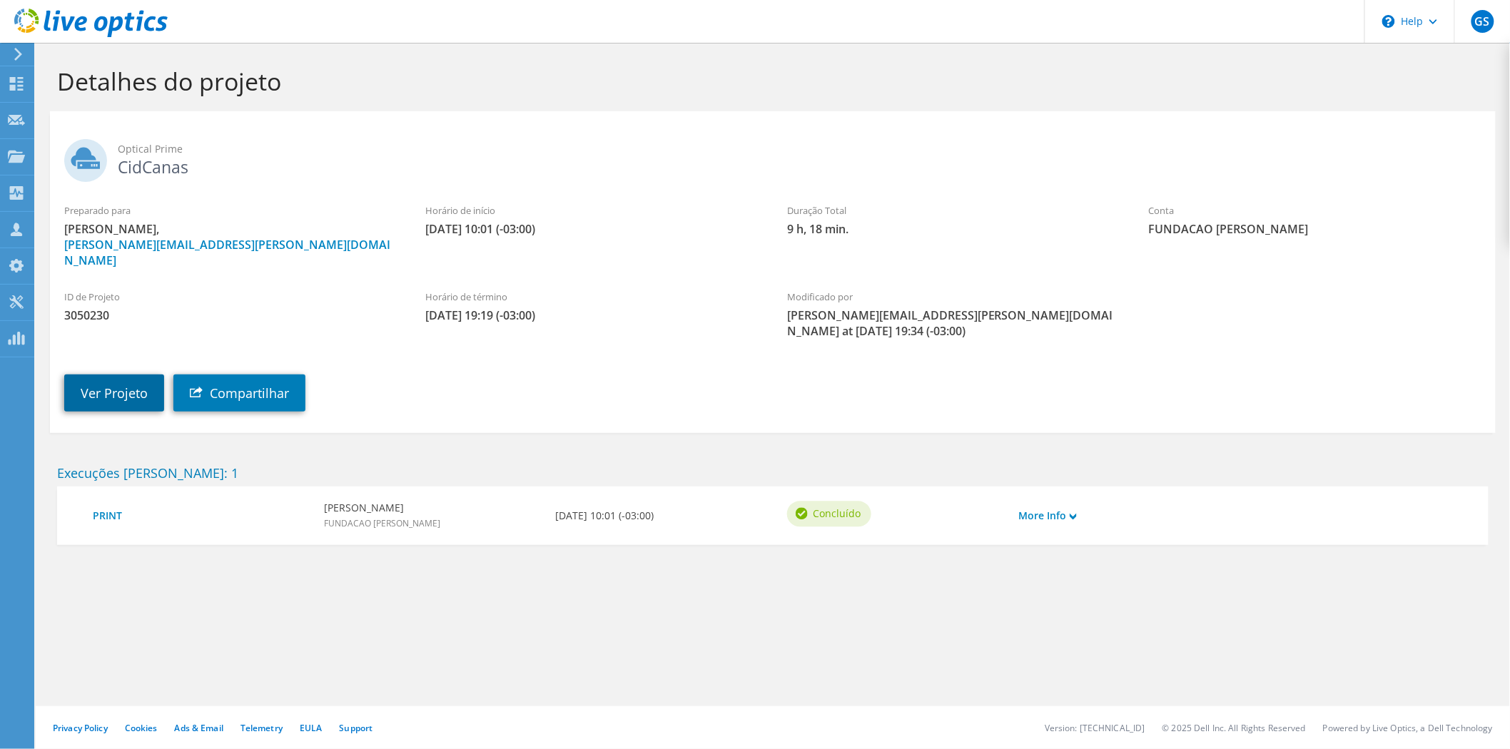
click at [117, 375] on link "Ver Projeto" at bounding box center [114, 393] width 100 height 37
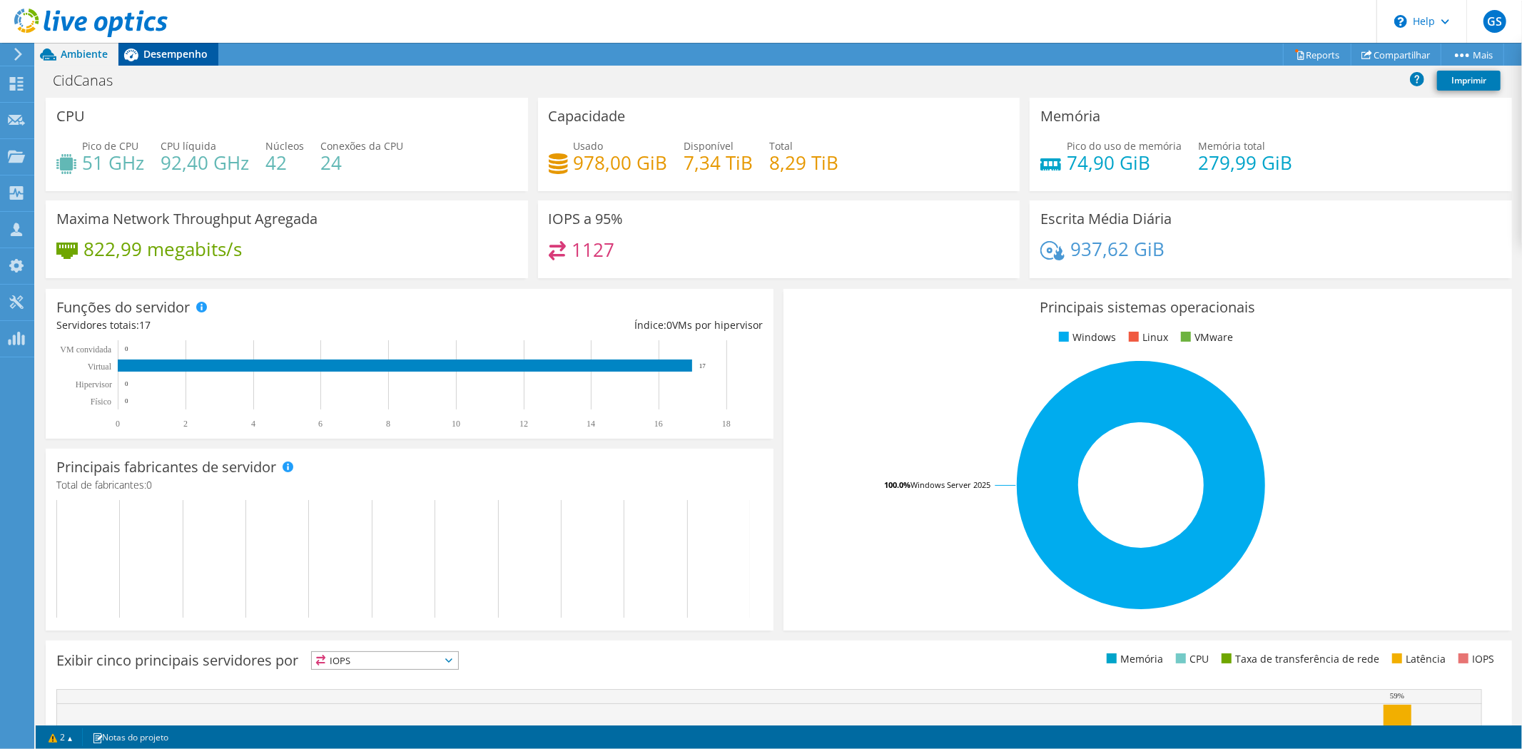
click at [182, 54] on span "Desempenho" at bounding box center [175, 54] width 64 height 14
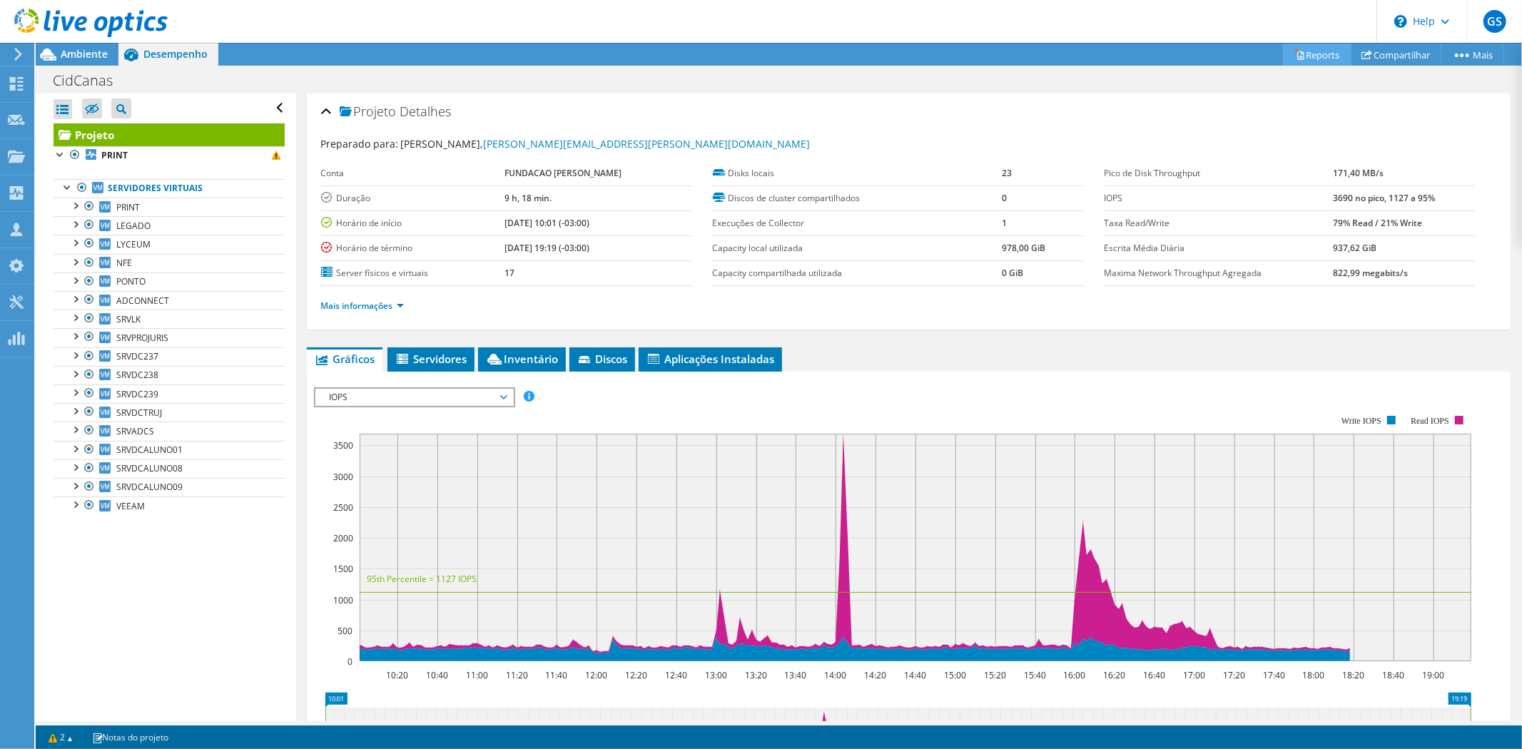
click at [1309, 55] on link "Reports" at bounding box center [1317, 55] width 68 height 22
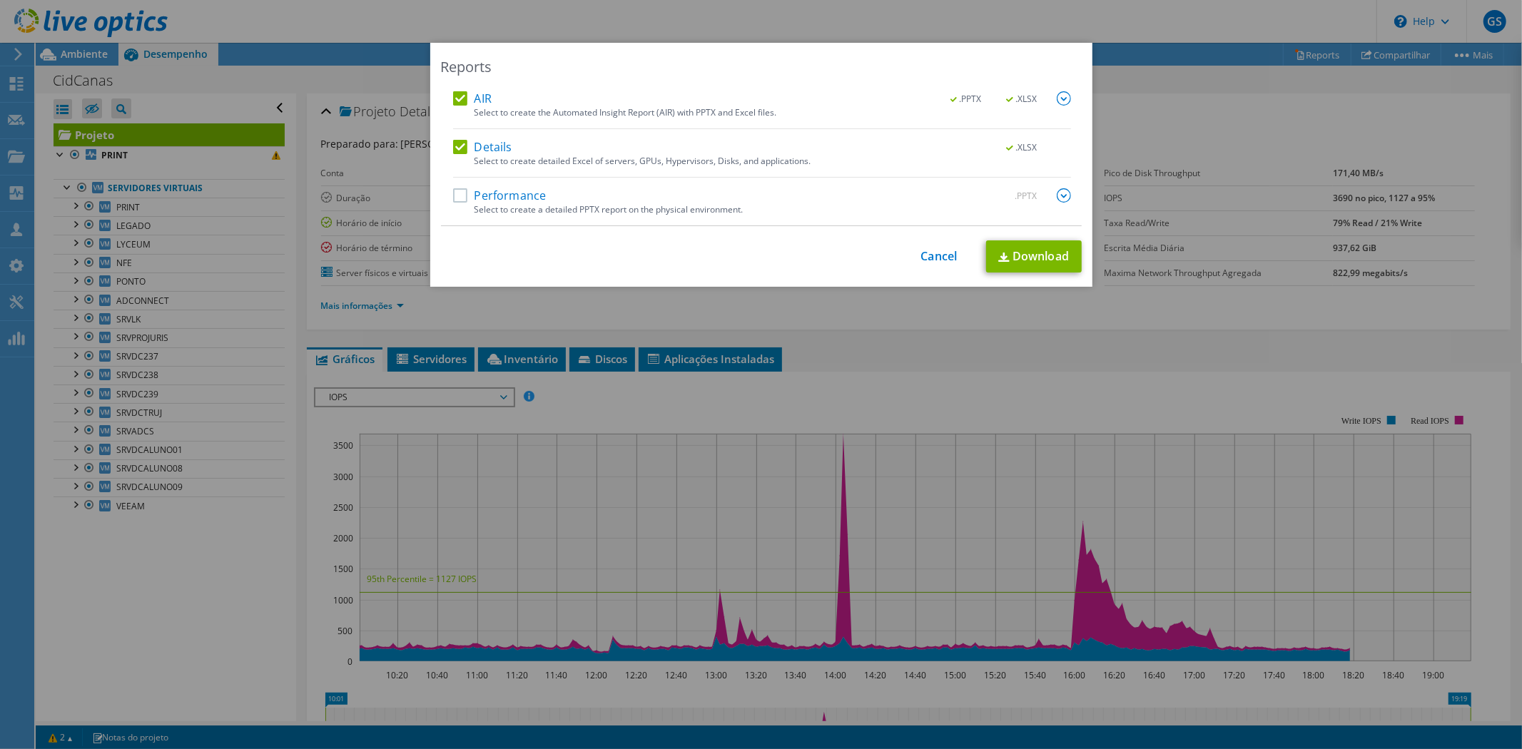
click at [453, 197] on label "Performance" at bounding box center [499, 195] width 93 height 14
click at [0, 0] on input "Performance" at bounding box center [0, 0] width 0 height 0
click at [1039, 254] on link "Download" at bounding box center [1034, 256] width 96 height 32
click at [910, 390] on div "Reports AIR .PPTX .XLSX Select to create the Automated Insight Report (AIR) wit…" at bounding box center [761, 375] width 1522 height 664
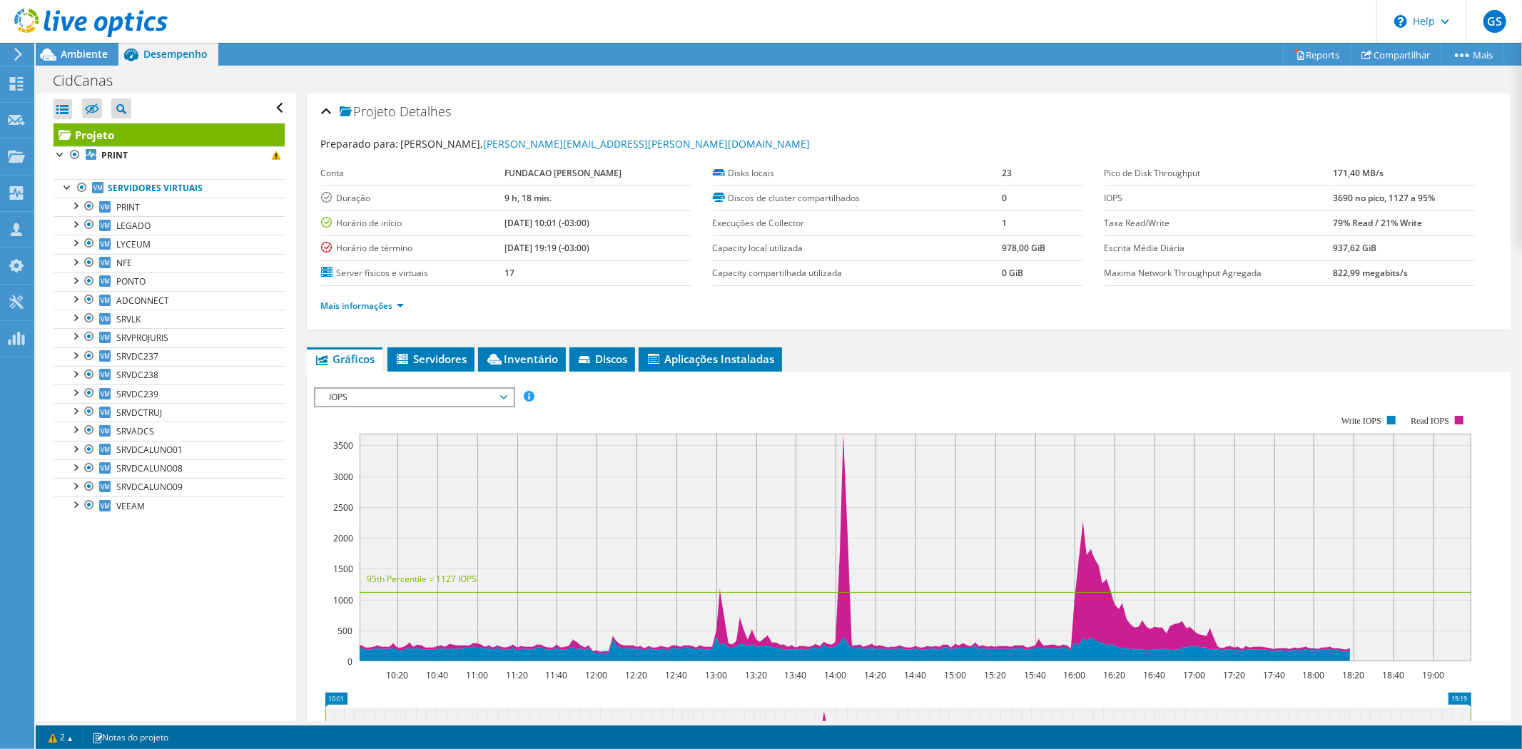
click at [21, 54] on use at bounding box center [18, 54] width 8 height 13
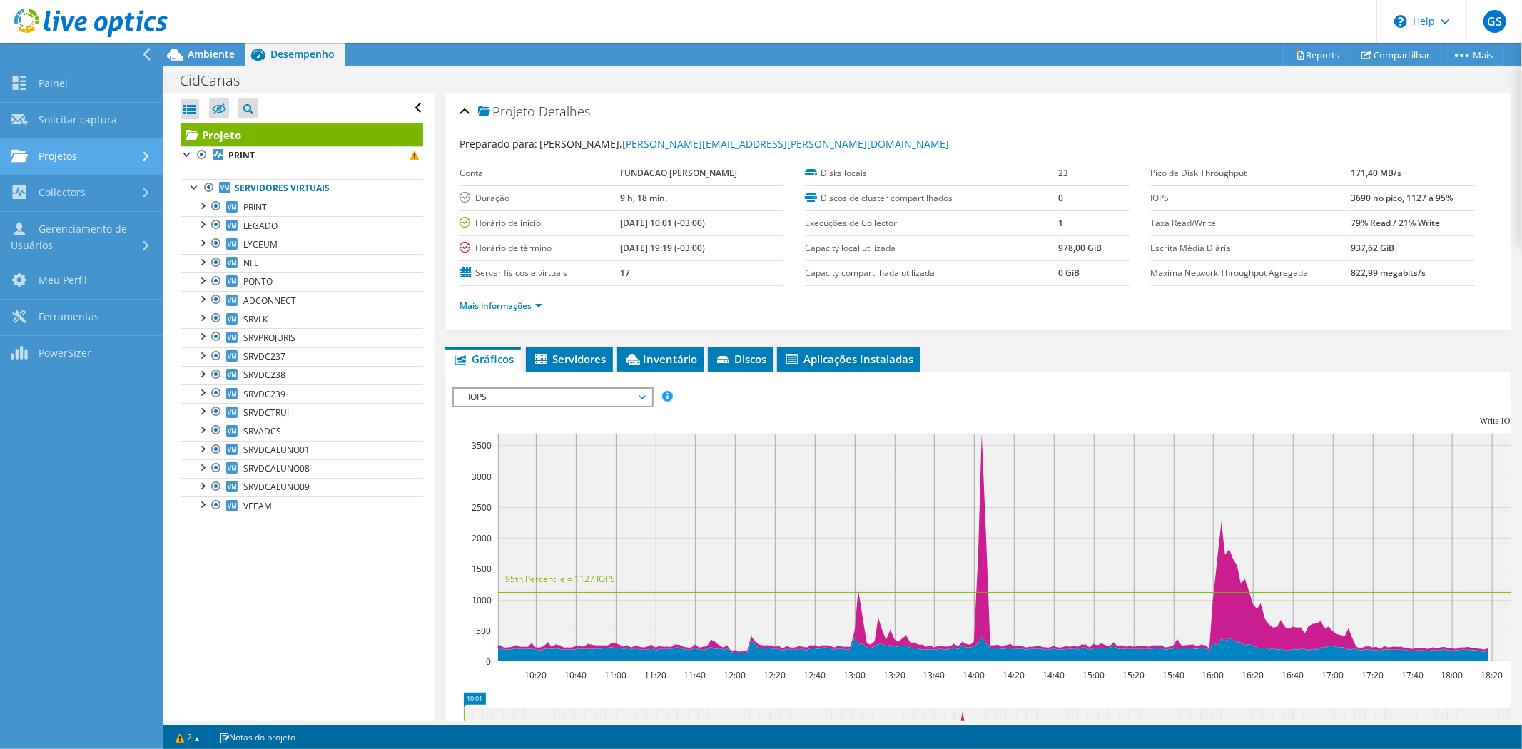
click at [54, 153] on link "Projetos" at bounding box center [81, 157] width 163 height 36
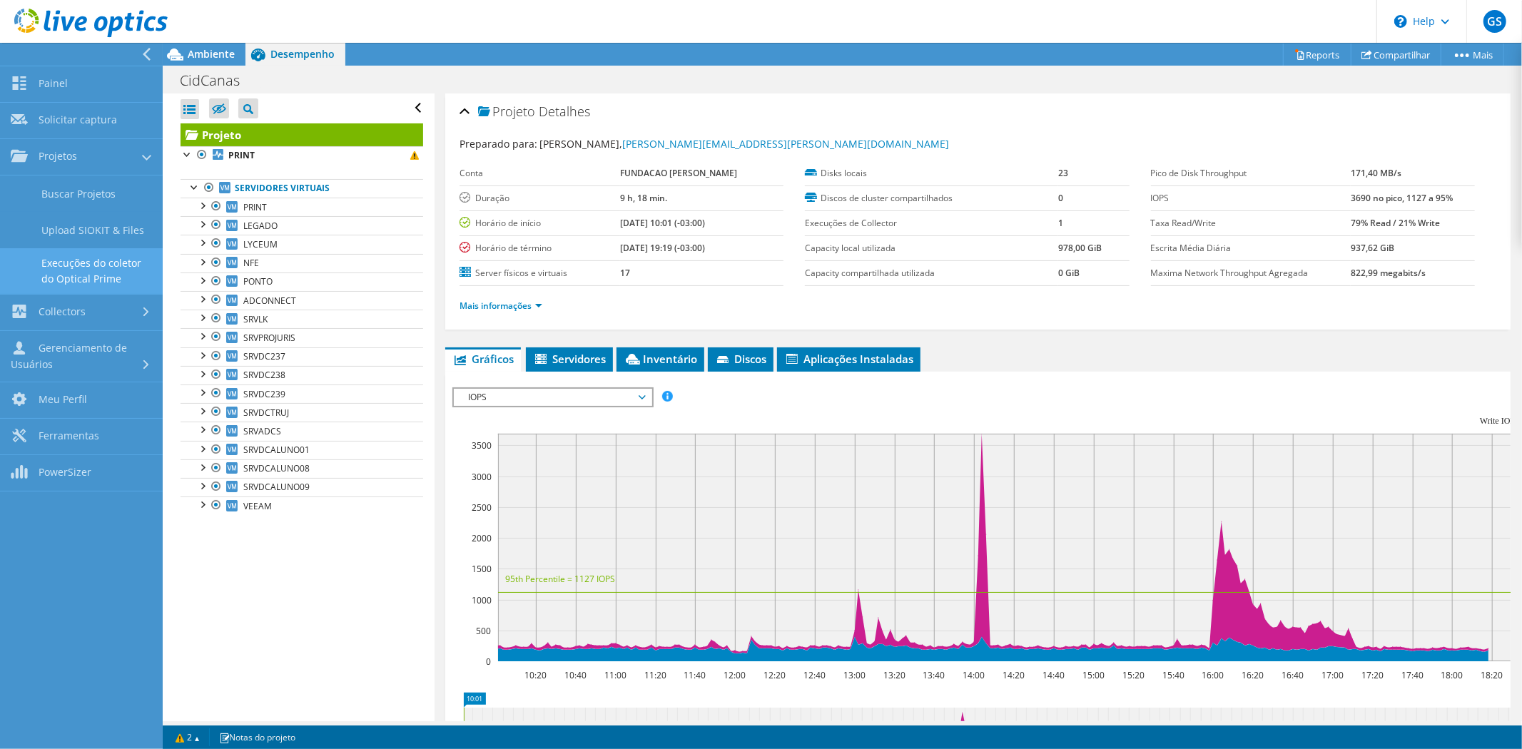
click at [69, 272] on link "Execuções do coletor do Optical Prime" at bounding box center [81, 271] width 163 height 46
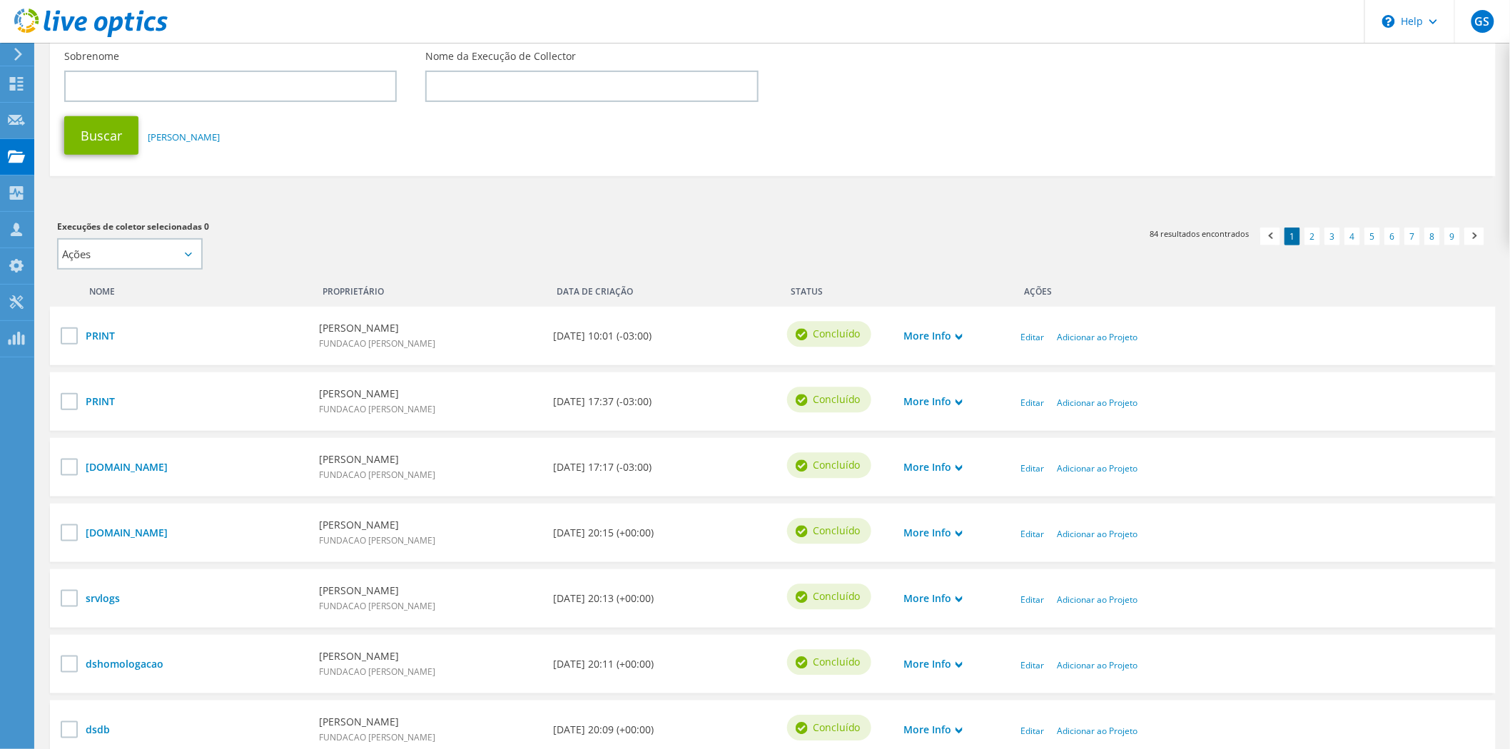
scroll to position [238, 0]
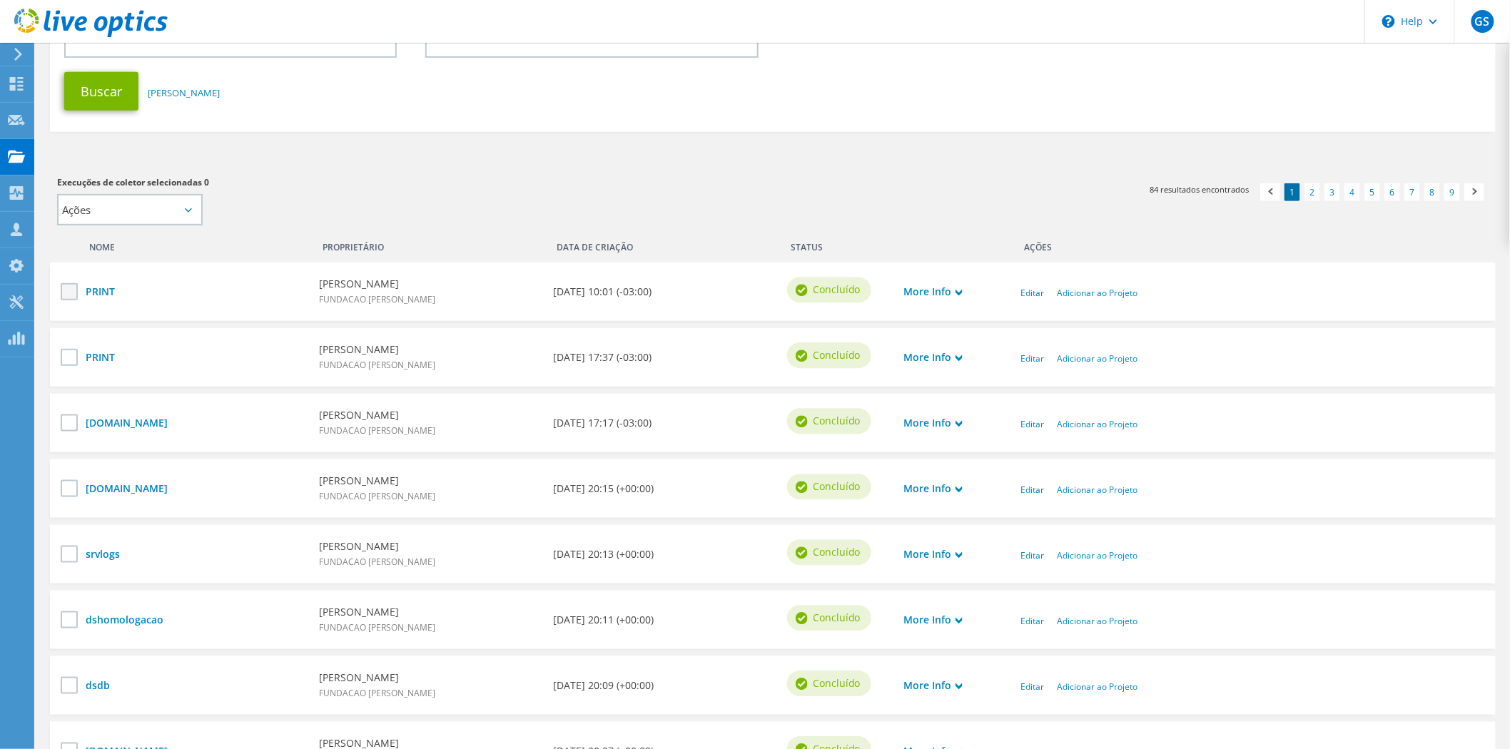
click at [63, 293] on label at bounding box center [71, 291] width 21 height 17
click at [0, 0] on input "checkbox" at bounding box center [0, 0] width 0 height 0
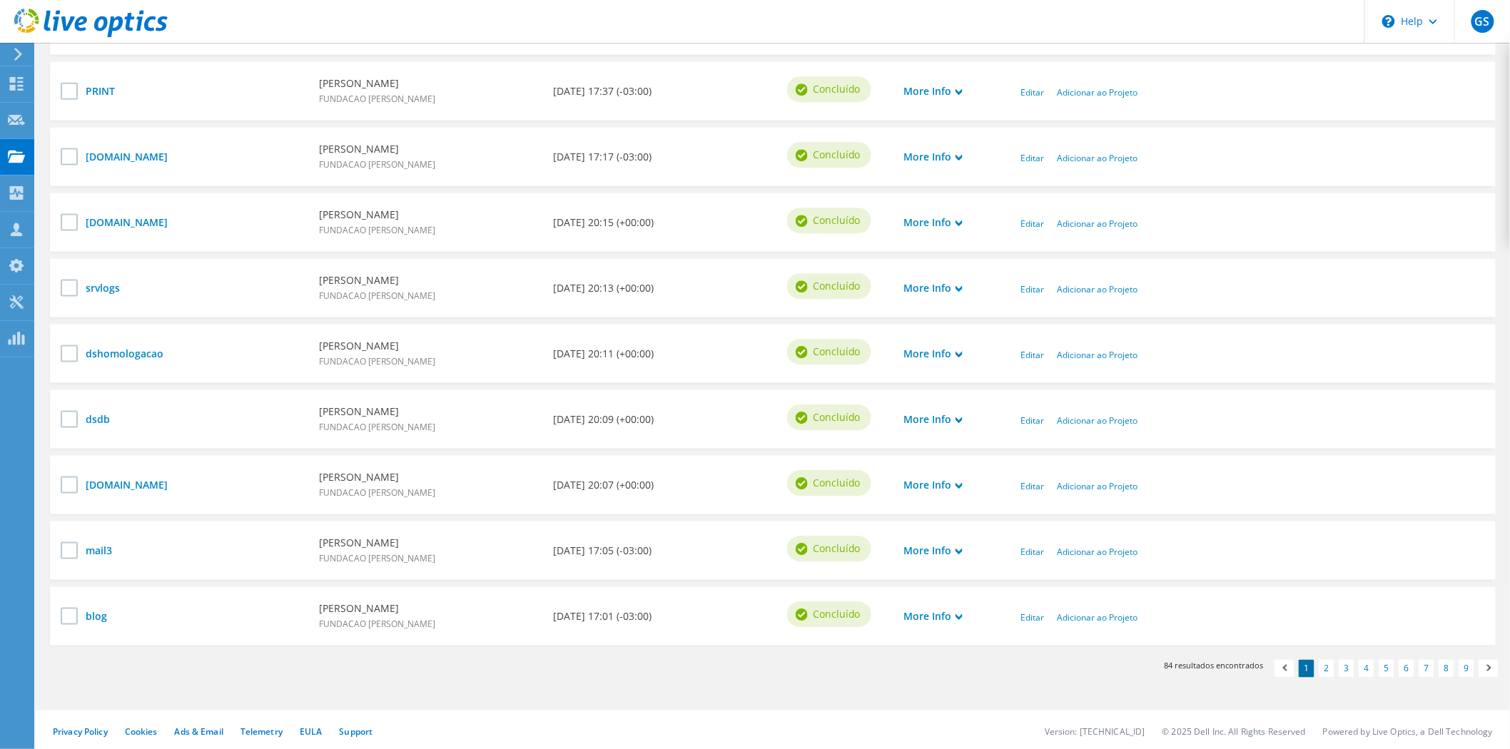
scroll to position [507, 0]
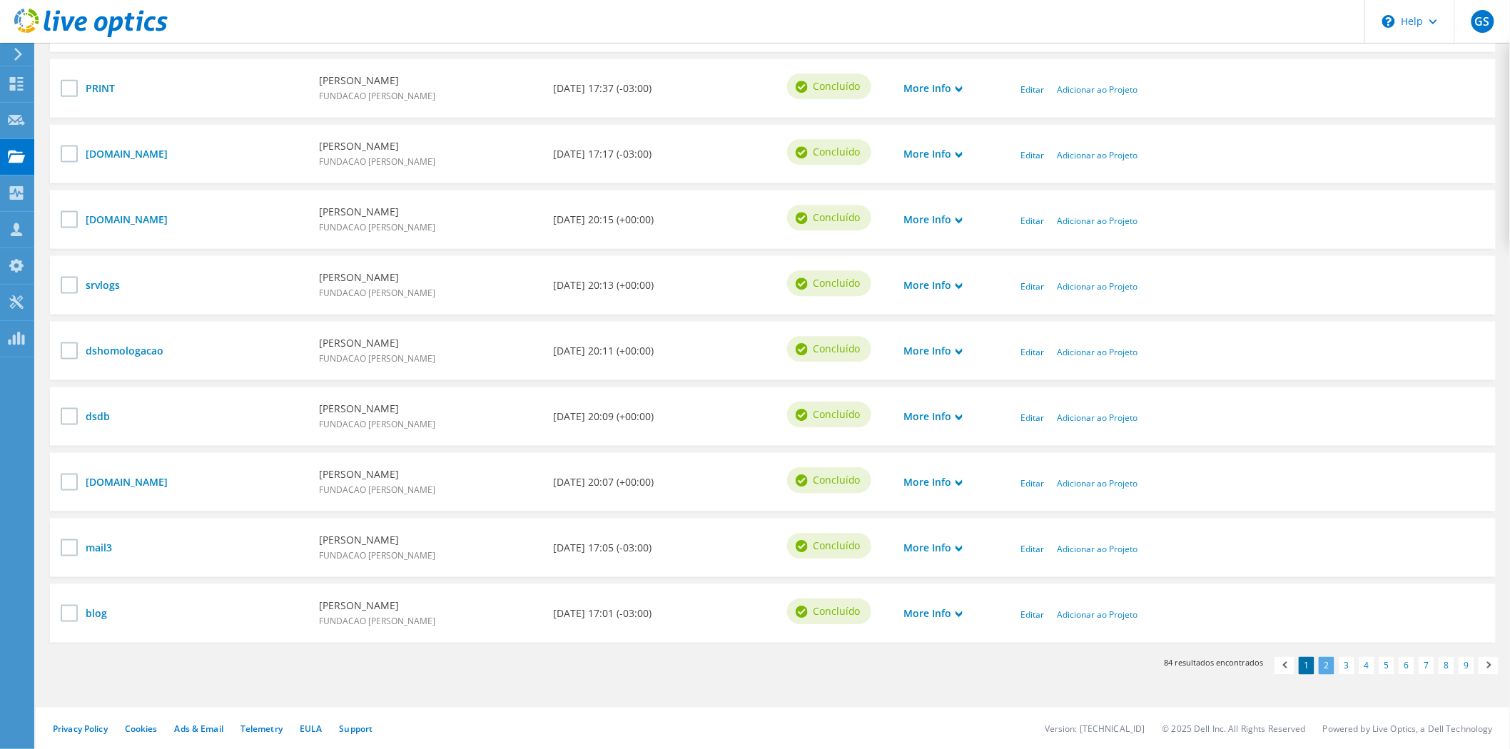
click at [1328, 661] on link "2" at bounding box center [1326, 666] width 16 height 18
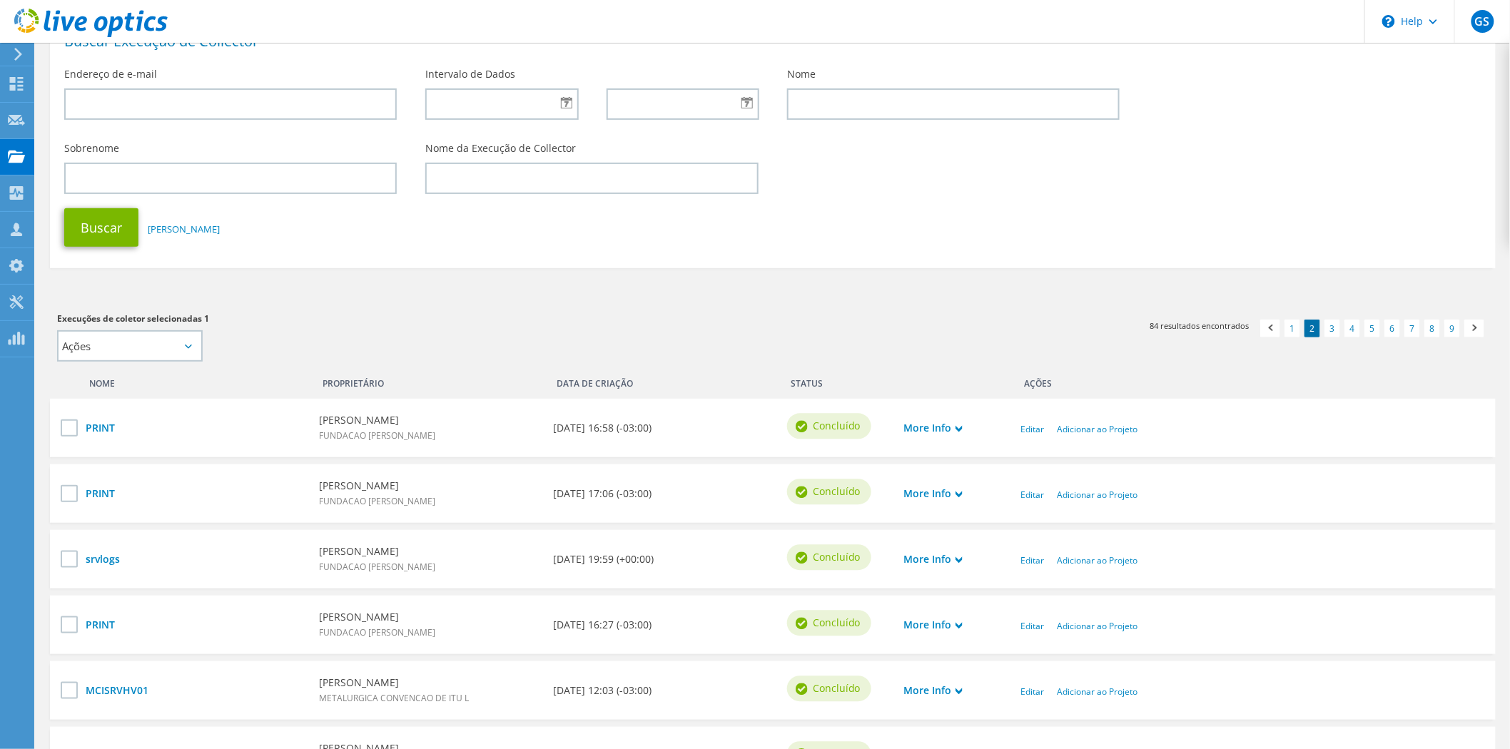
scroll to position [79, 0]
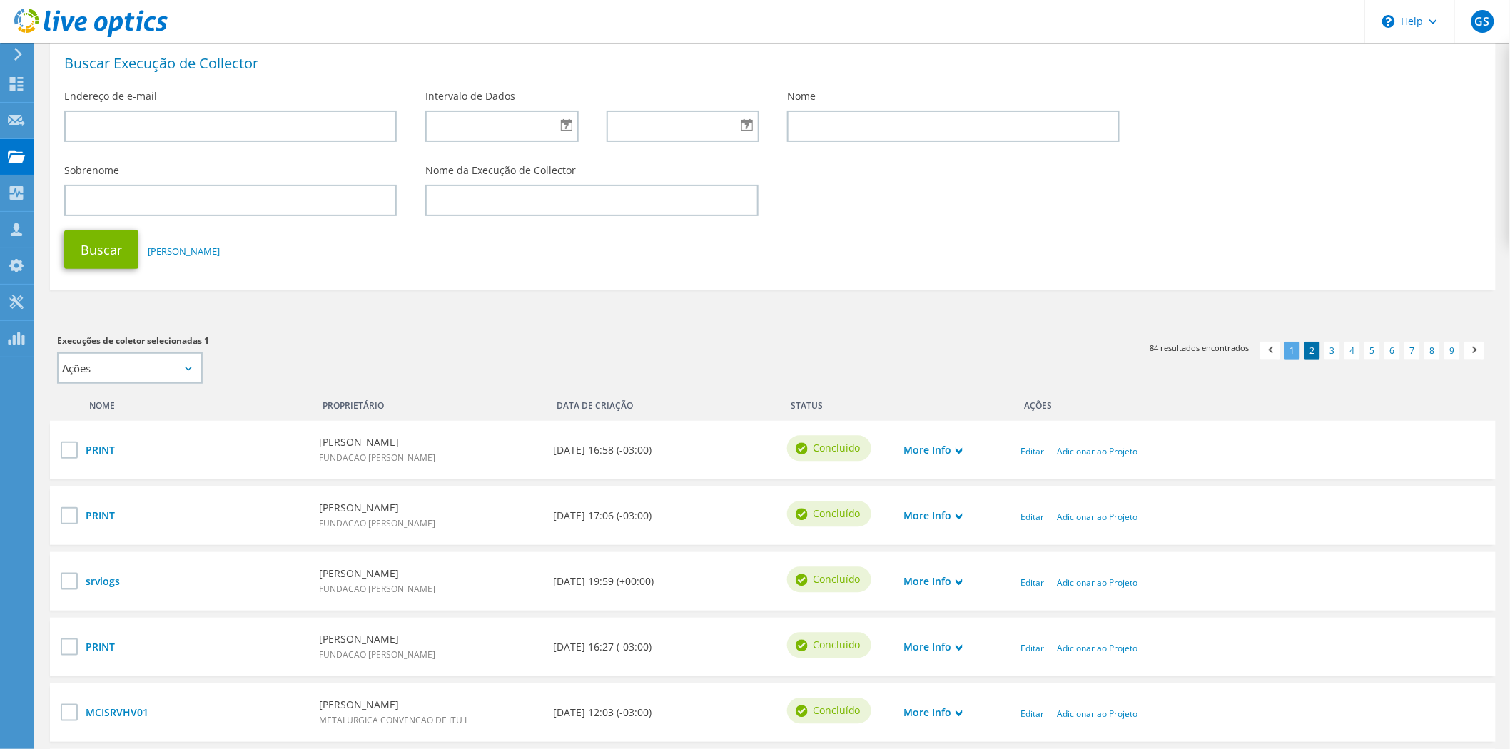
click at [1295, 351] on link "1" at bounding box center [1292, 351] width 16 height 18
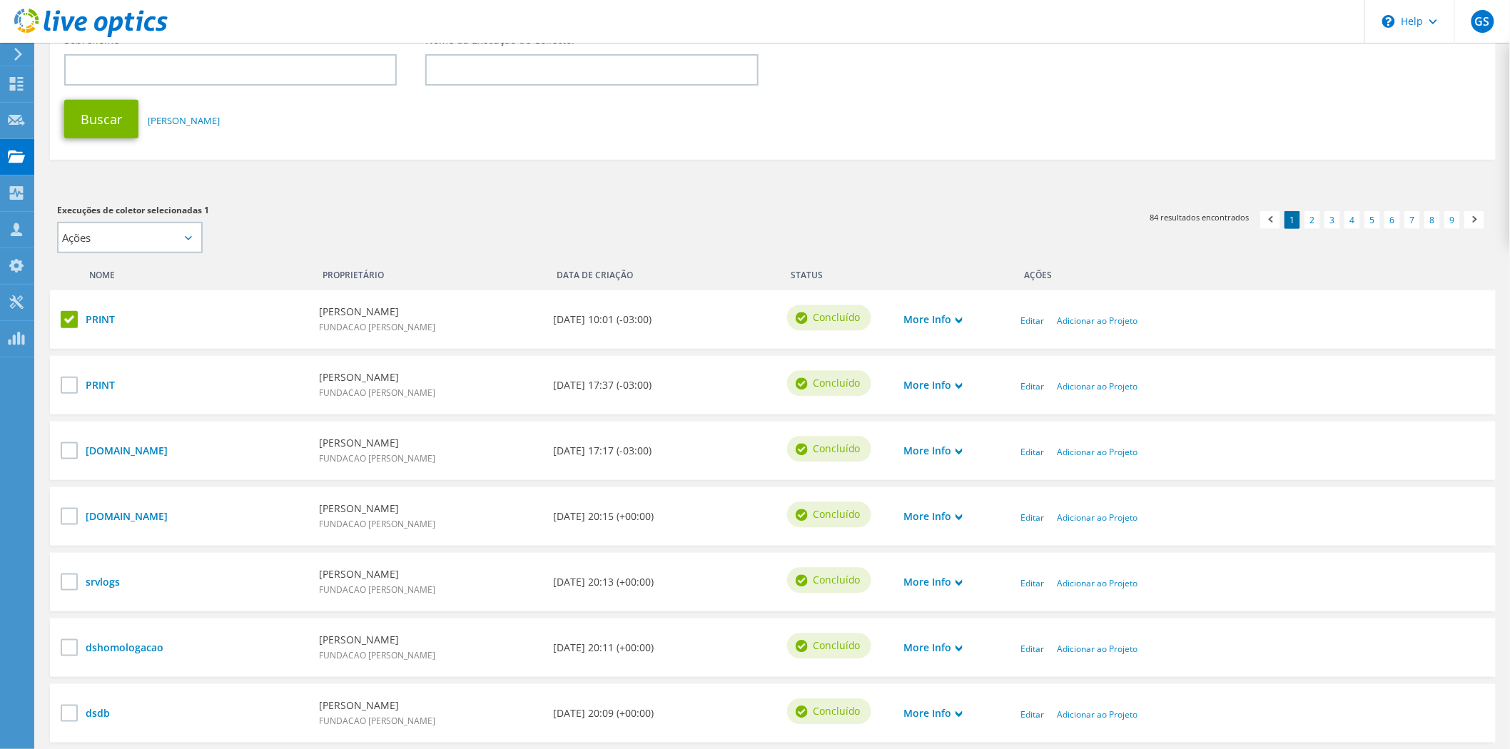
scroll to position [317, 0]
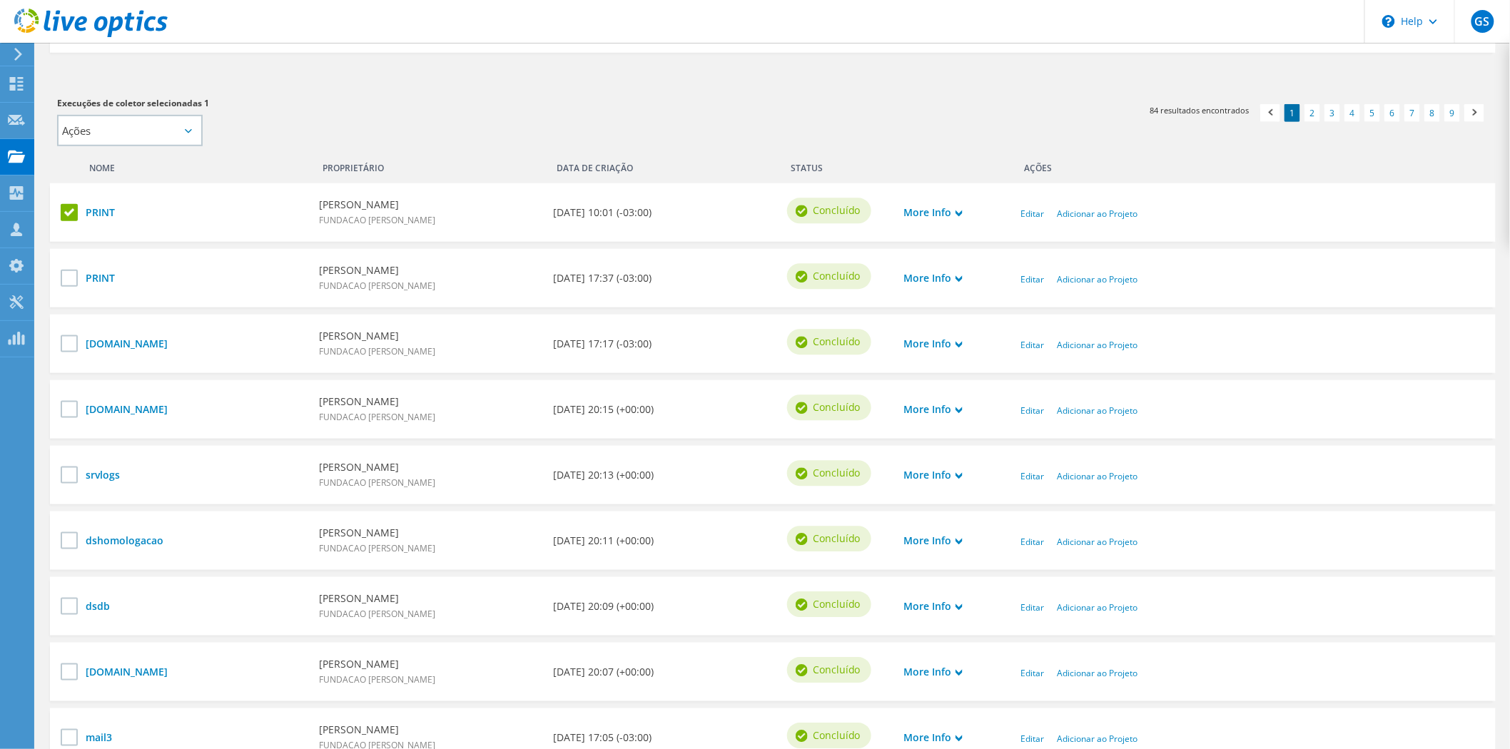
click at [62, 209] on label at bounding box center [71, 212] width 21 height 17
click at [0, 0] on input "checkbox" at bounding box center [0, 0] width 0 height 0
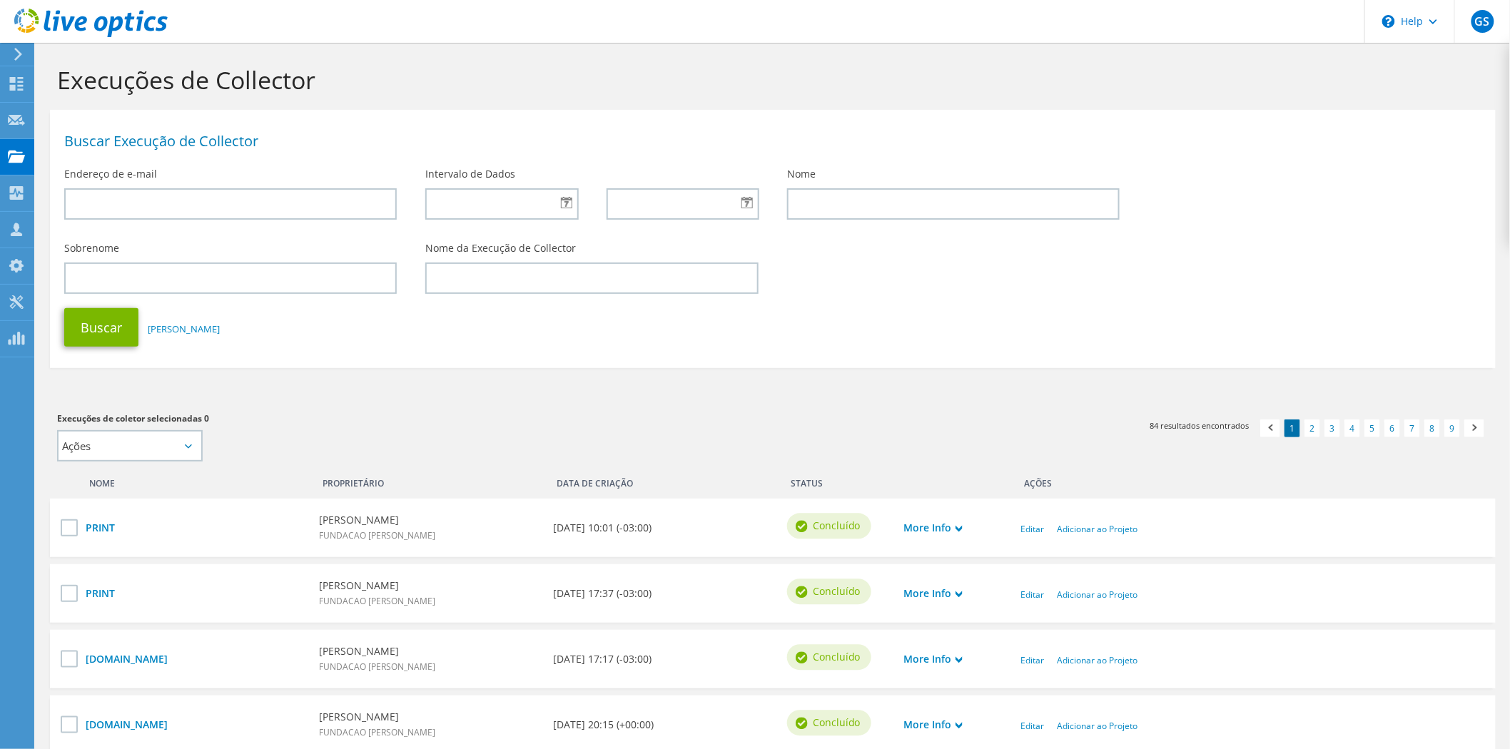
scroll to position [0, 0]
click at [522, 203] on input "text" at bounding box center [501, 205] width 153 height 31
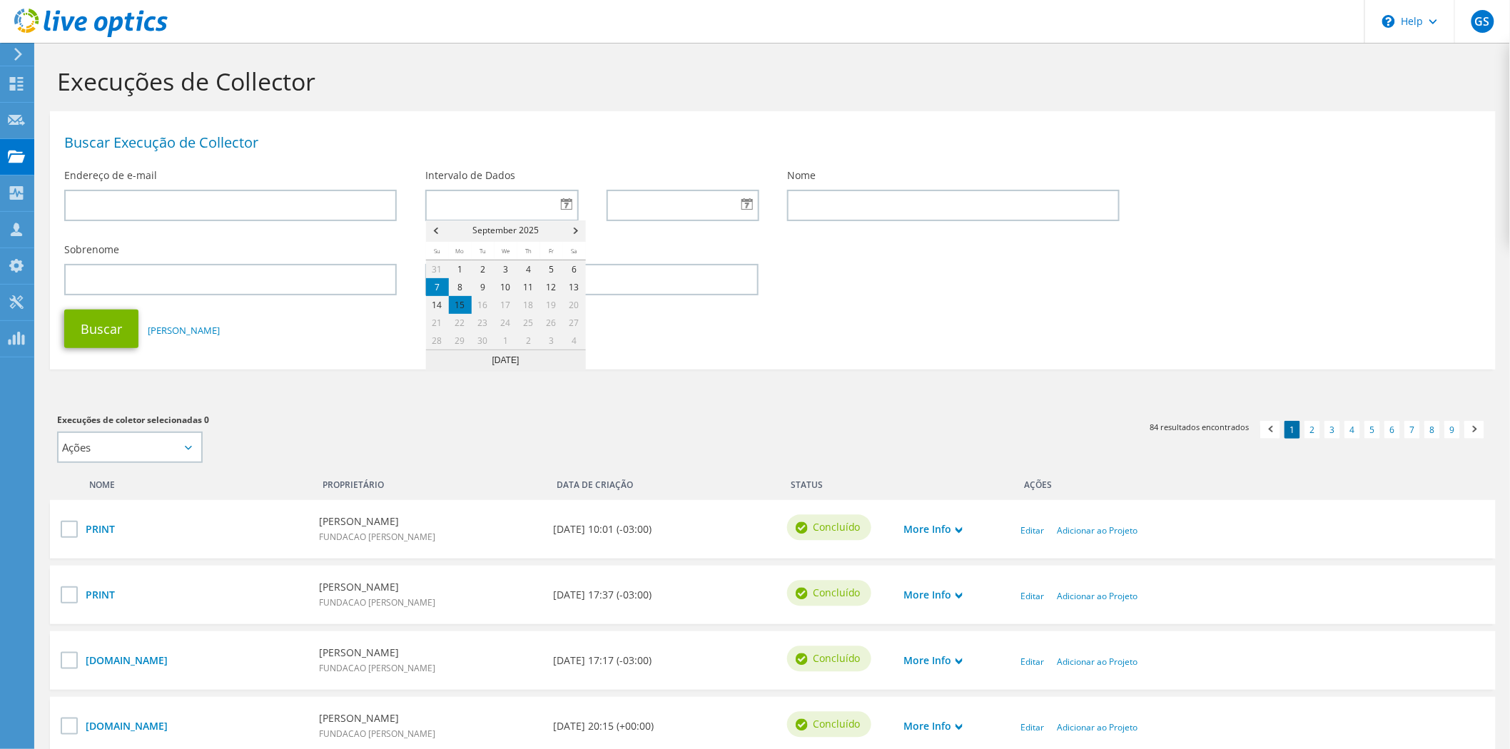
click at [437, 288] on link "7" at bounding box center [437, 287] width 23 height 18
type input "[DATE]"
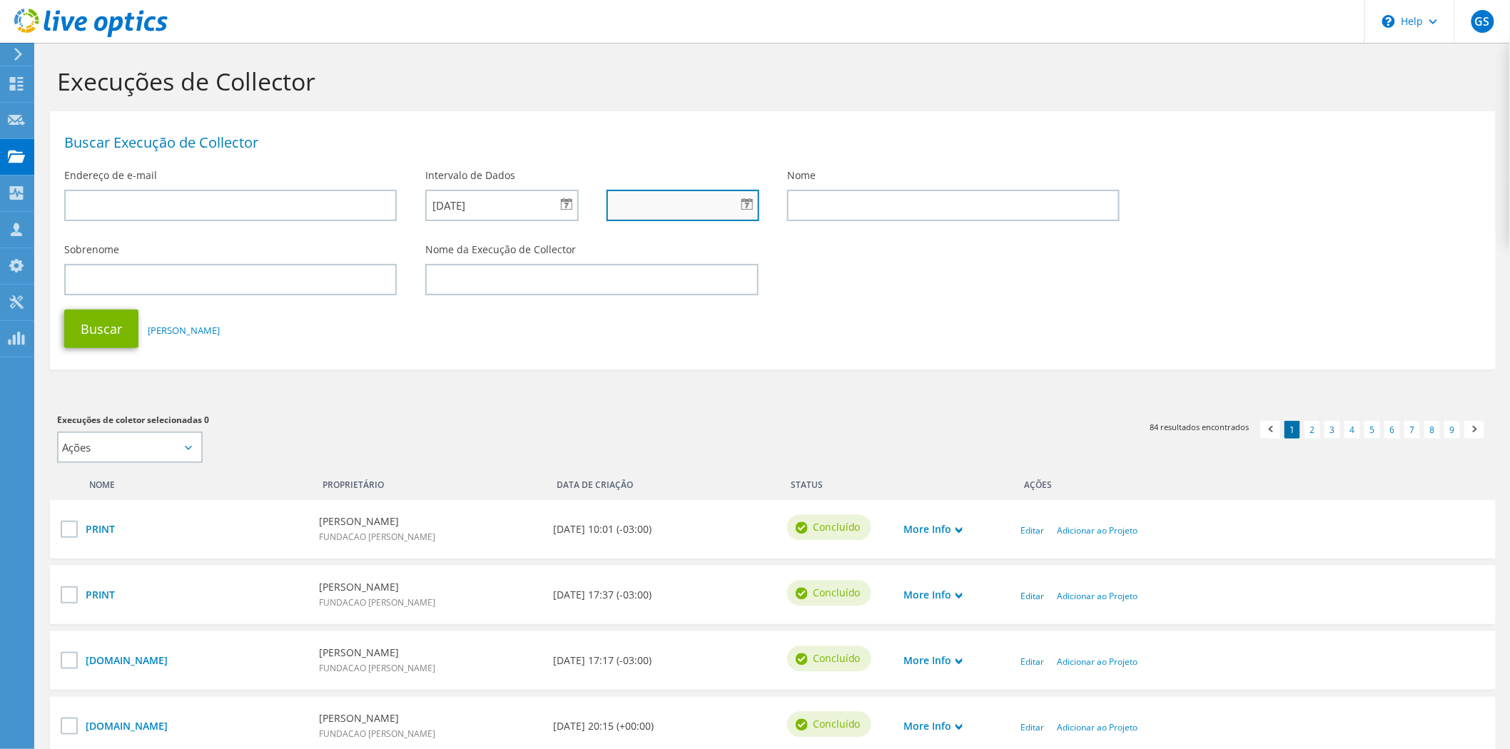
click at [658, 218] on input "text" at bounding box center [682, 205] width 153 height 31
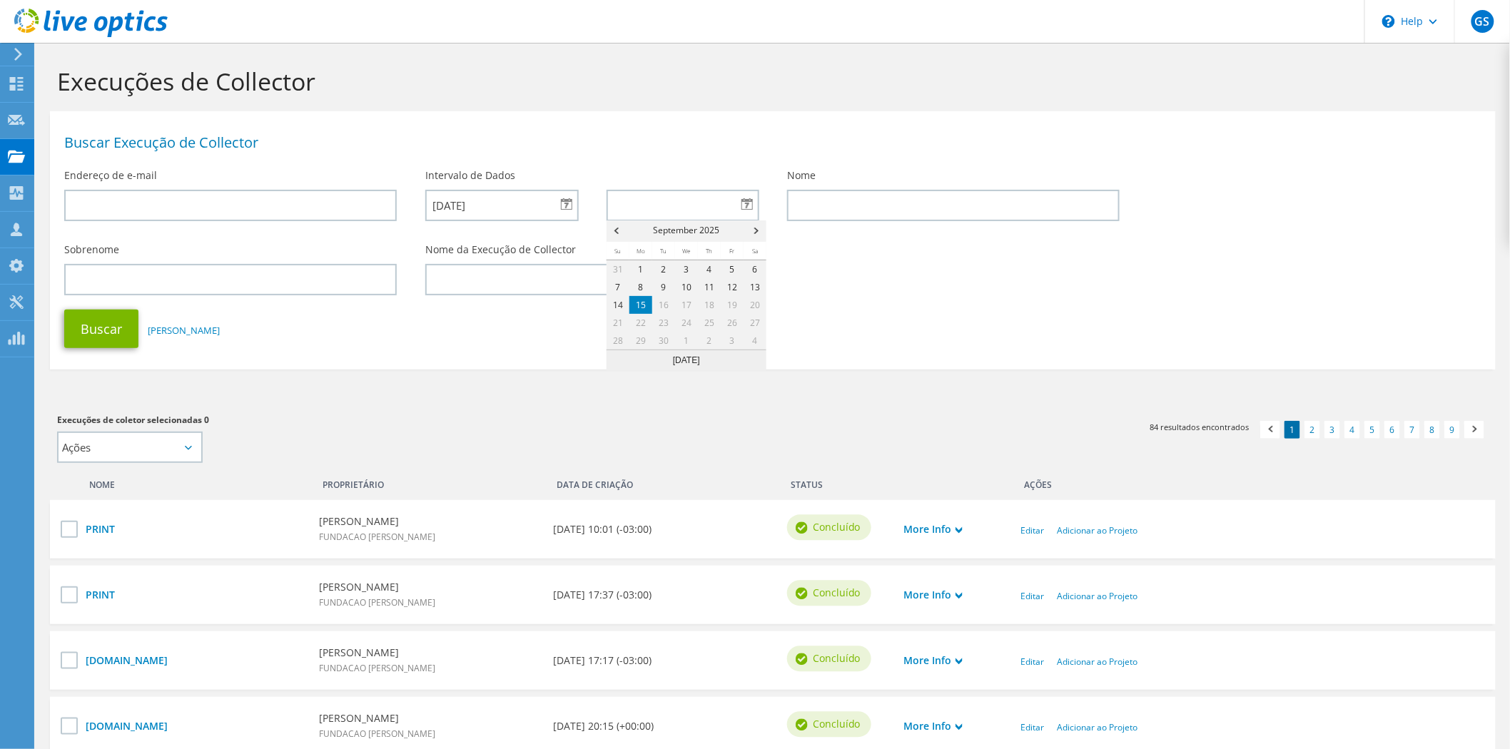
click at [642, 300] on link "15" at bounding box center [640, 305] width 23 height 18
type input "[DATE]"
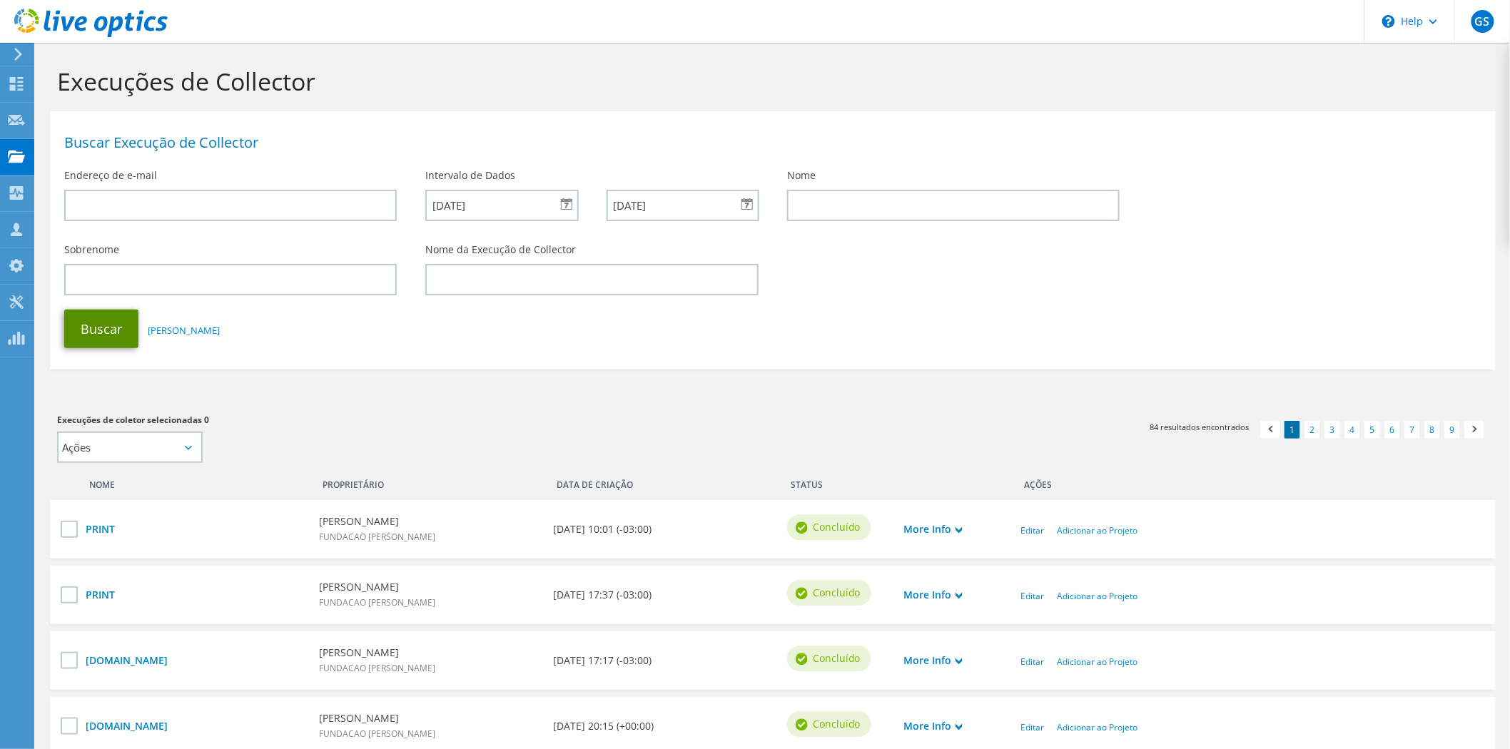
click at [125, 325] on button "Buscar" at bounding box center [101, 329] width 74 height 39
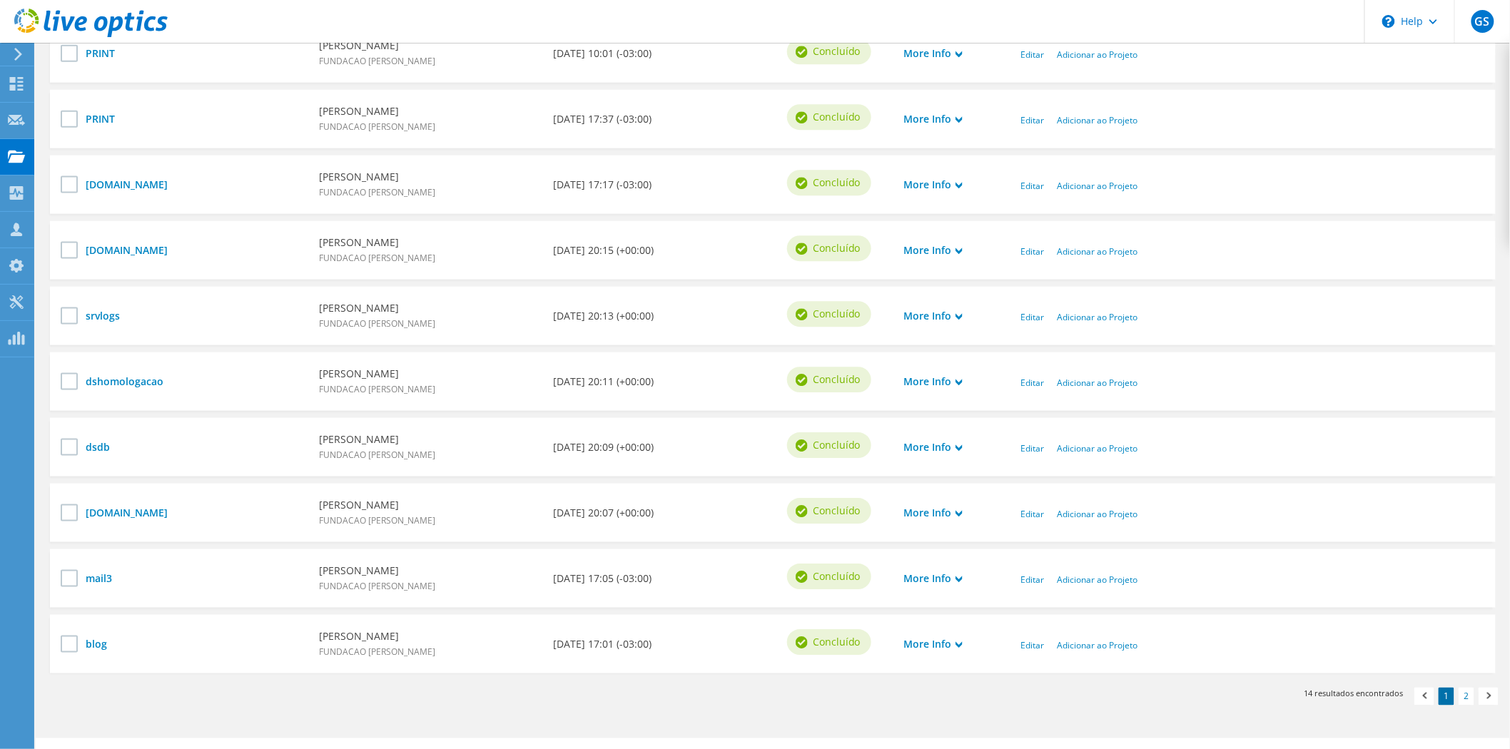
scroll to position [507, 0]
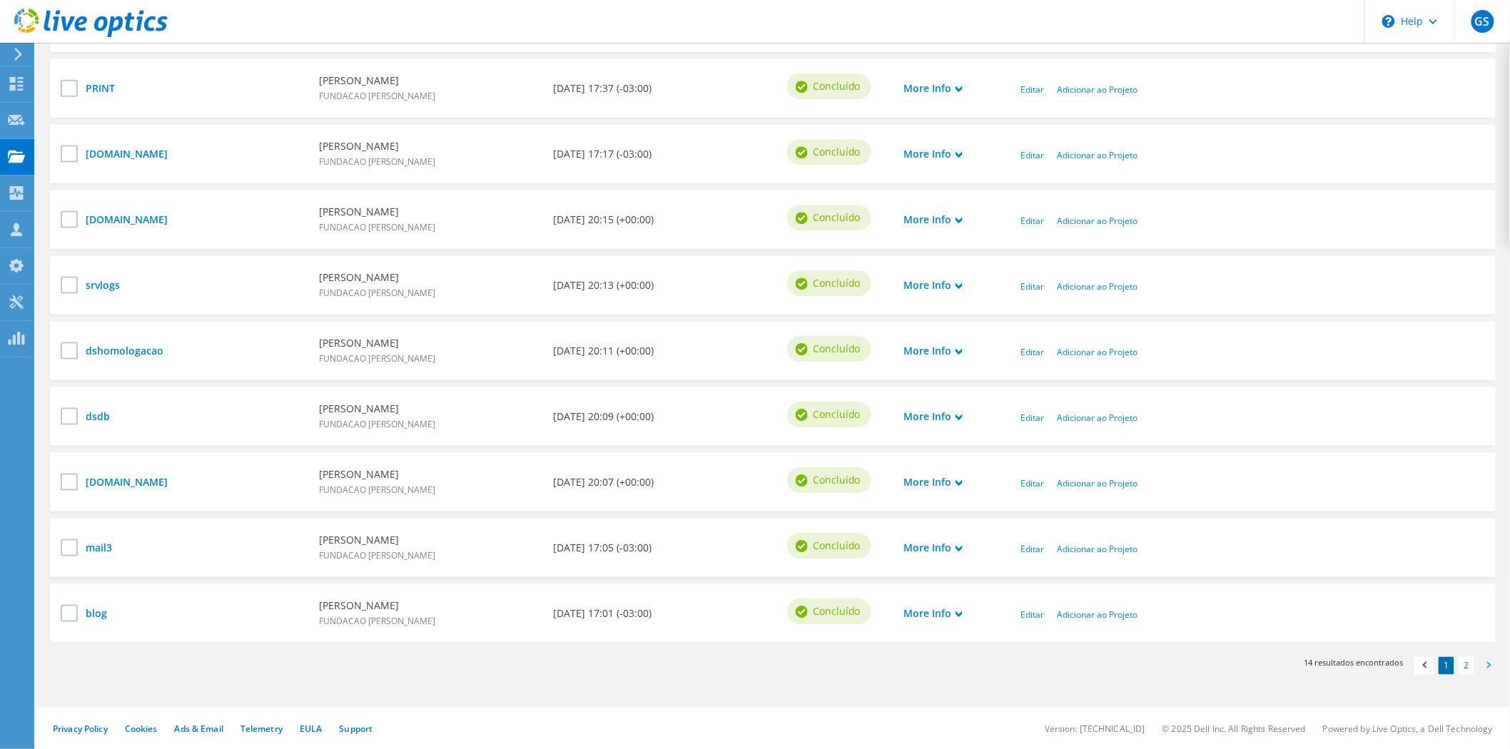
click at [1488, 662] on span at bounding box center [1488, 667] width 14 height 15
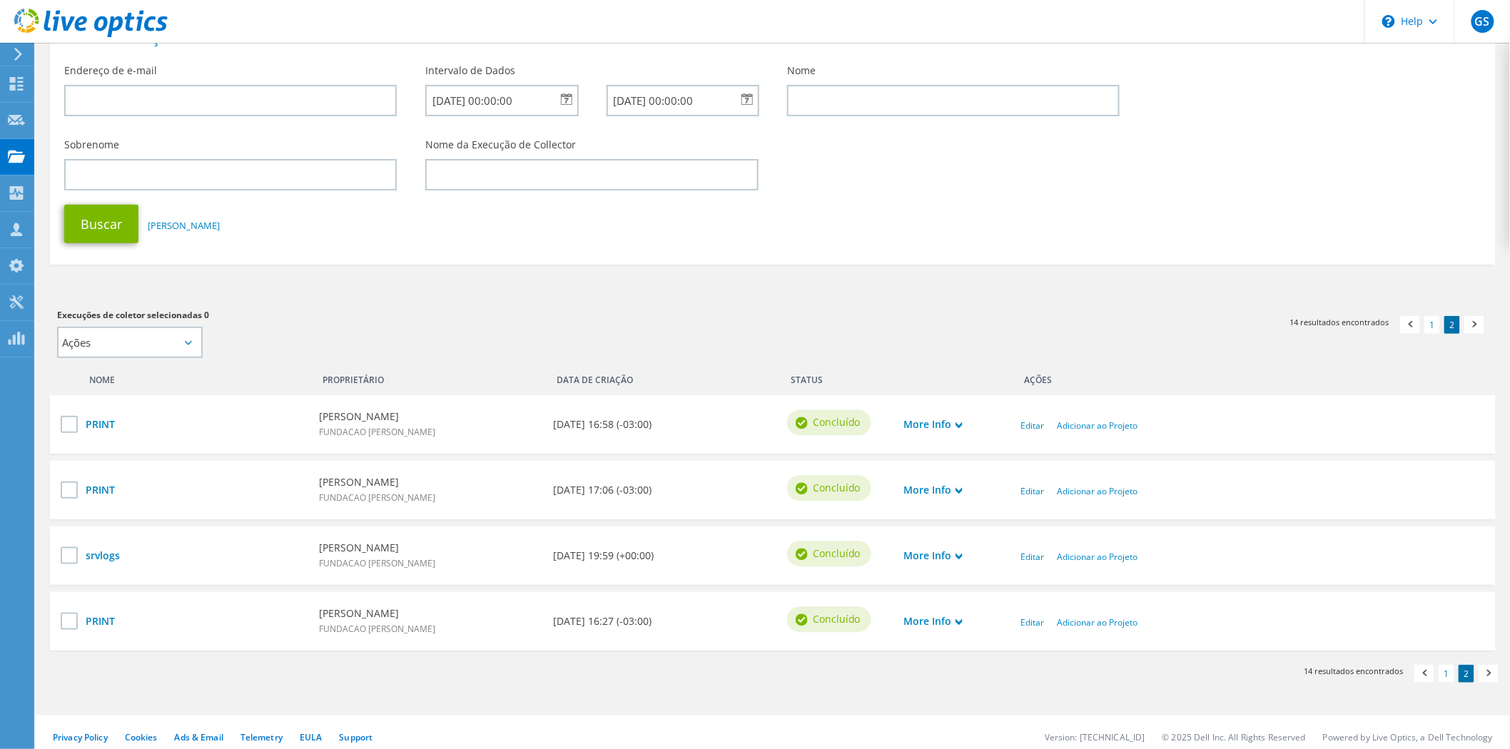
scroll to position [112, 0]
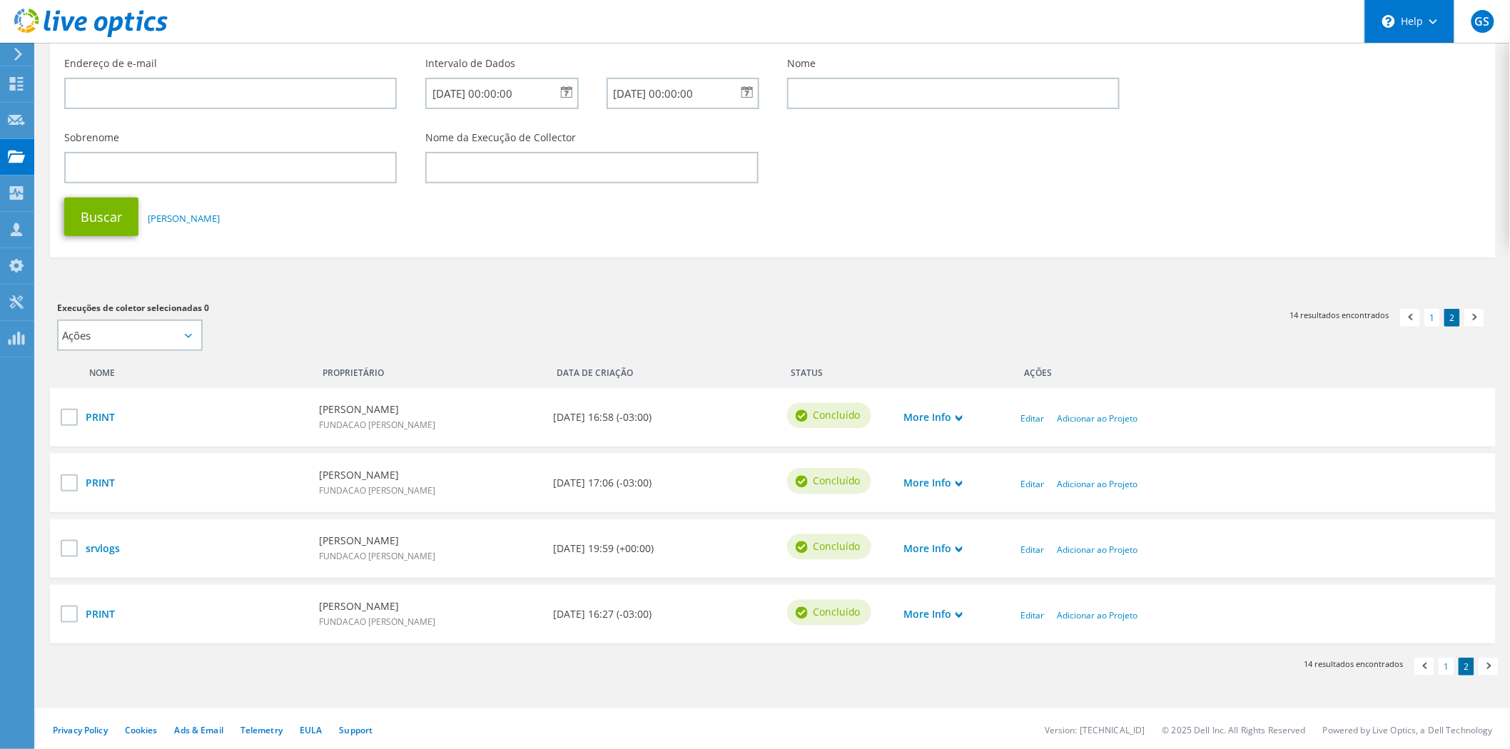
click at [1430, 24] on icon at bounding box center [1433, 21] width 8 height 5
click at [1490, 22] on span "GS" at bounding box center [1482, 21] width 23 height 23
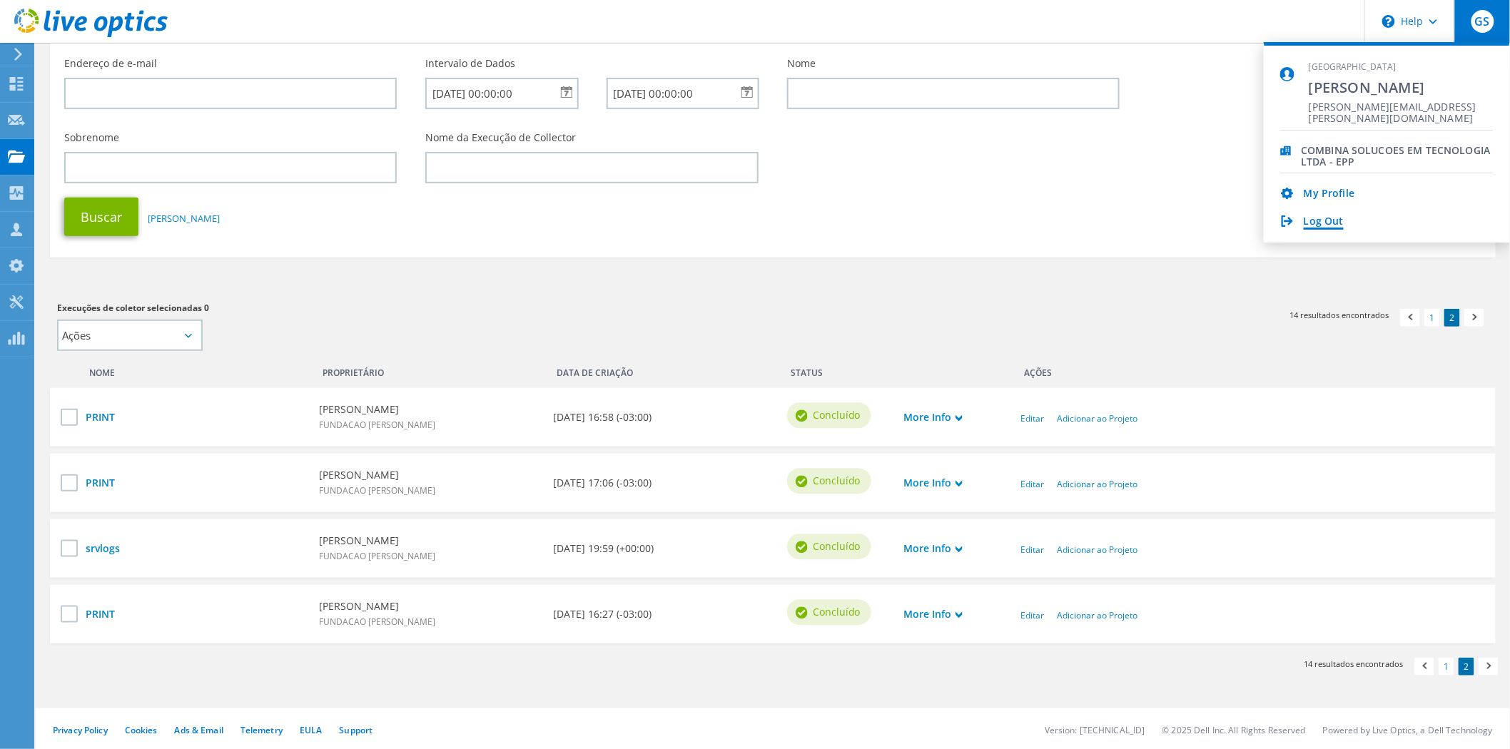
click at [1331, 222] on link "Log Out" at bounding box center [1323, 222] width 40 height 14
